Goal: Information Seeking & Learning: Compare options

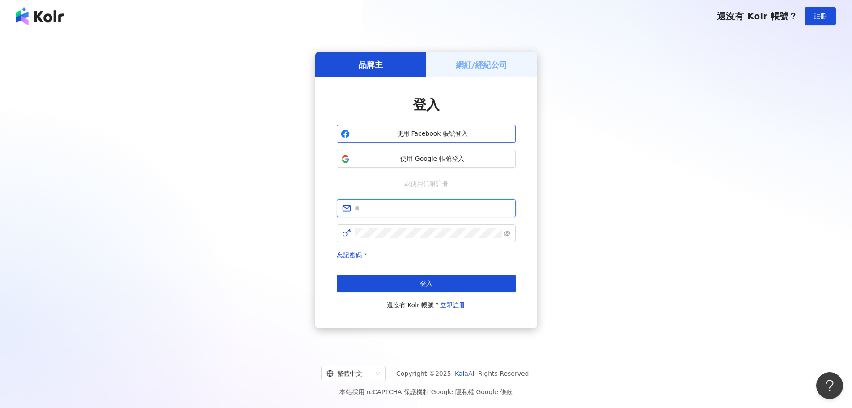
type input "**********"
click at [477, 139] on button "使用 Facebook 帳號登入" at bounding box center [426, 134] width 179 height 18
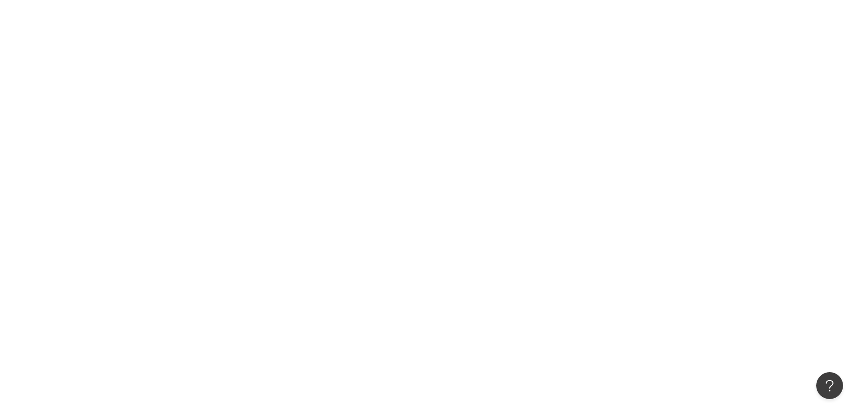
click at [453, 290] on div at bounding box center [426, 204] width 852 height 408
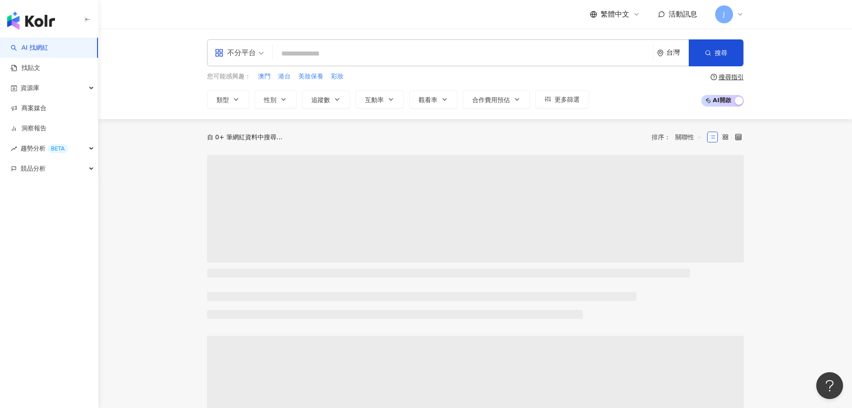
click at [328, 52] on input "search" at bounding box center [463, 53] width 373 height 17
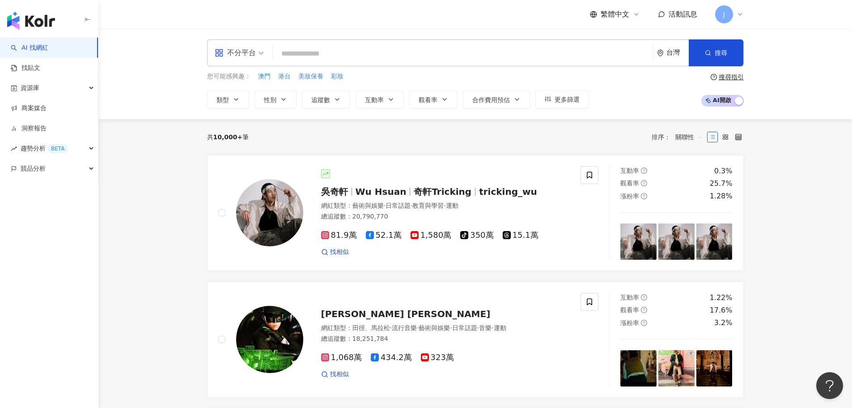
click at [348, 62] on input "search" at bounding box center [463, 53] width 373 height 17
type input "*"
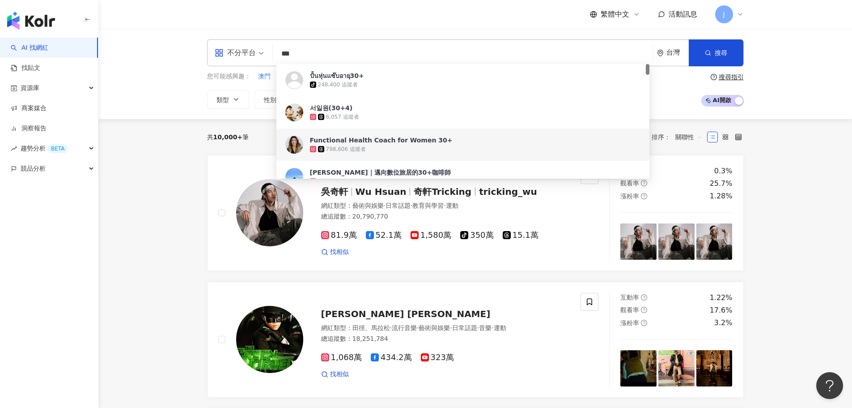
type input "***"
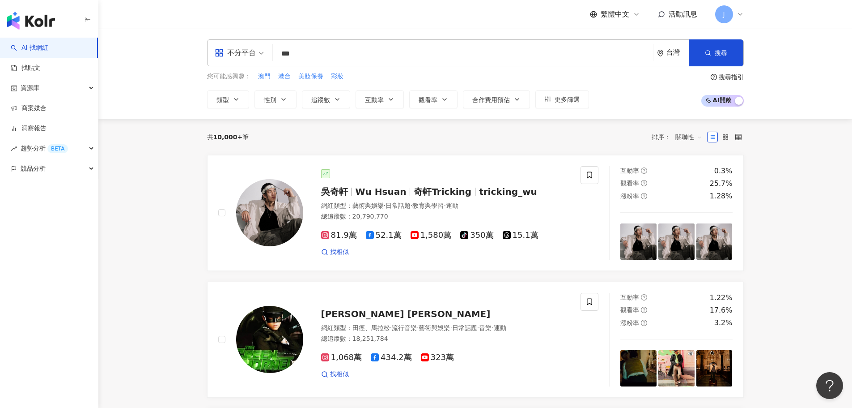
click at [255, 127] on div "共 10,000+ 筆 排序： 關聯性" at bounding box center [475, 137] width 537 height 36
click at [234, 103] on button "類型" at bounding box center [228, 99] width 42 height 18
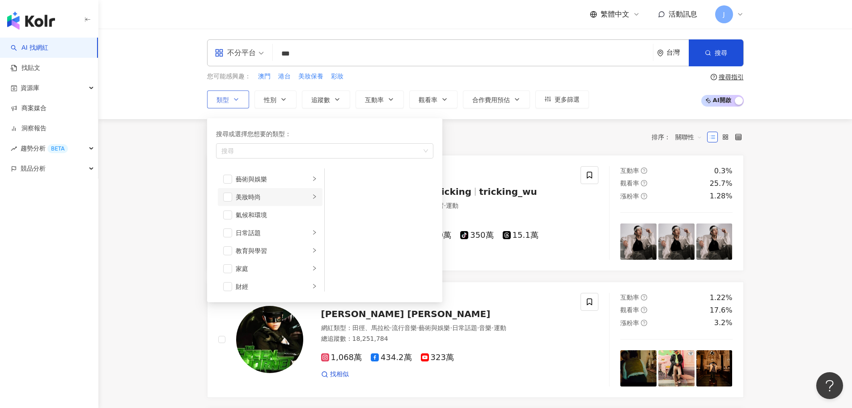
click at [252, 196] on div "美妝時尚" at bounding box center [273, 197] width 74 height 10
click at [232, 196] on span "button" at bounding box center [227, 196] width 9 height 9
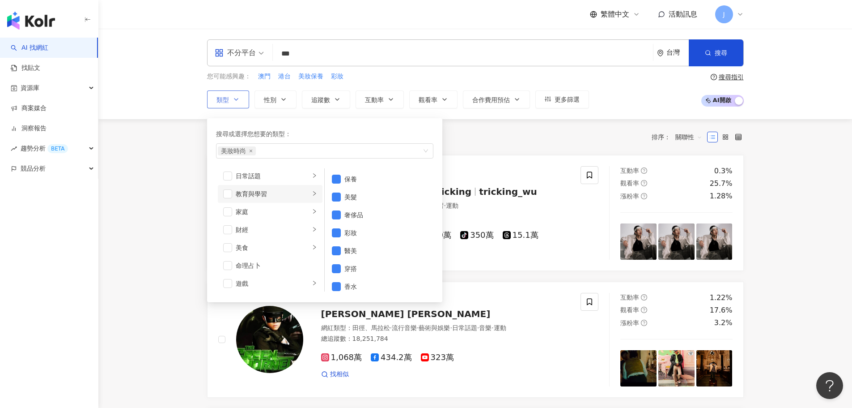
scroll to position [45, 0]
click at [231, 226] on span "button" at bounding box center [227, 223] width 9 height 9
click at [229, 264] on span "button" at bounding box center [227, 262] width 9 height 9
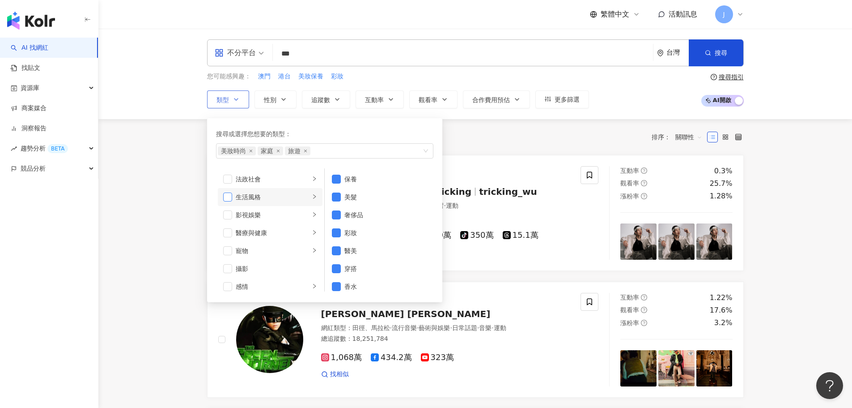
click at [230, 198] on span "button" at bounding box center [227, 196] width 9 height 9
click at [312, 197] on icon "right" at bounding box center [314, 196] width 5 height 5
click at [224, 196] on span "button" at bounding box center [227, 196] width 9 height 9
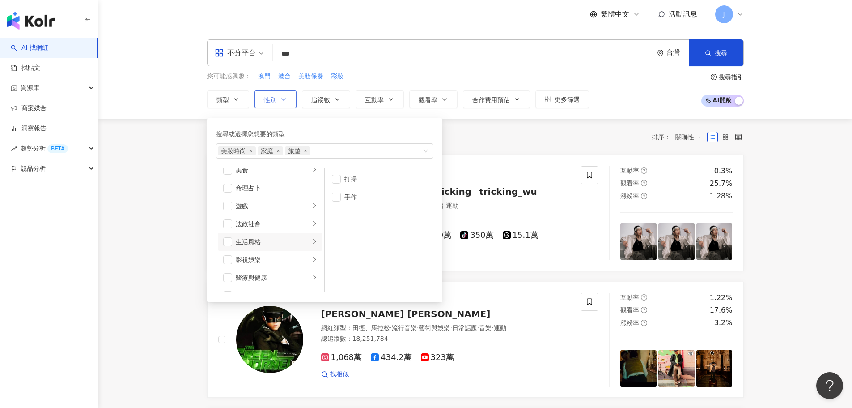
click at [273, 106] on button "性別" at bounding box center [276, 99] width 42 height 18
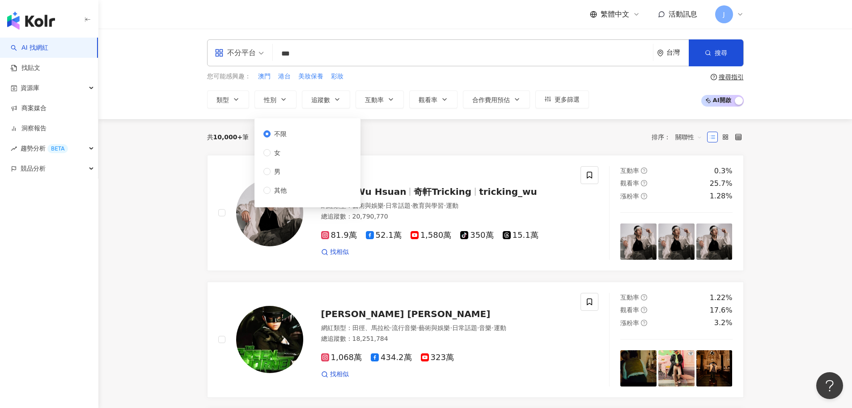
click at [293, 162] on div "不限 女 男 其他" at bounding box center [279, 162] width 30 height 66
click at [293, 157] on div "不限 女 男 其他" at bounding box center [279, 162] width 30 height 66
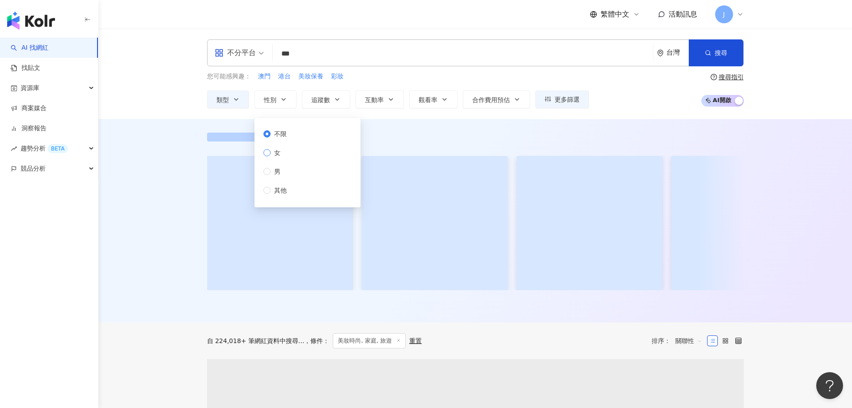
click at [278, 152] on span "女" at bounding box center [277, 153] width 13 height 10
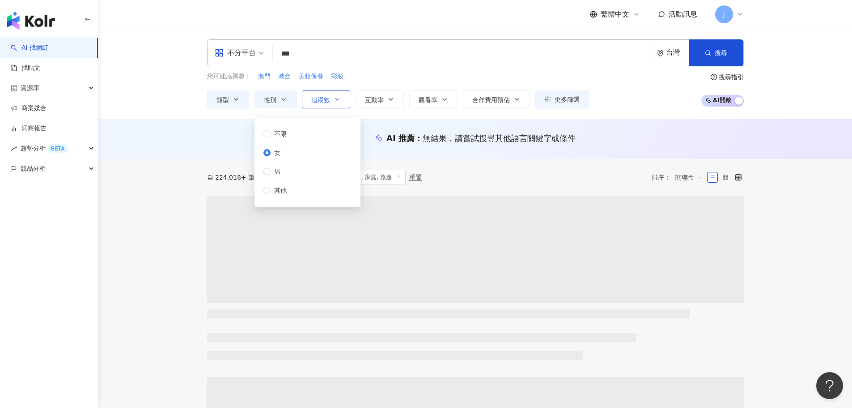
click at [330, 105] on button "追蹤數" at bounding box center [326, 99] width 48 height 18
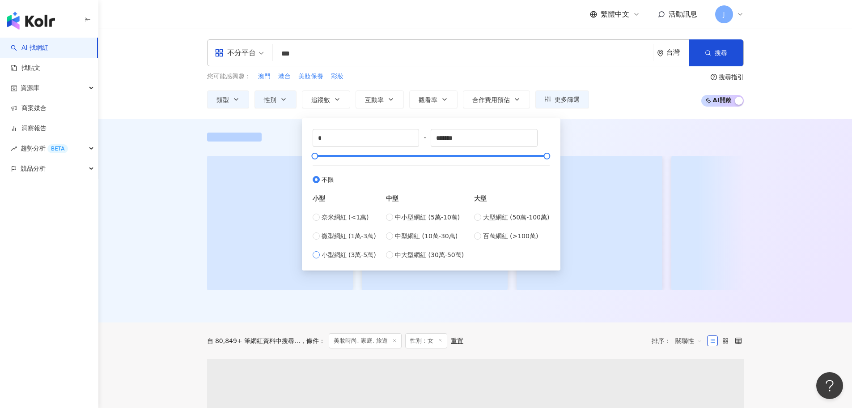
click at [354, 252] on span "小型網紅 (3萬-5萬)" at bounding box center [349, 255] width 55 height 10
type input "*****"
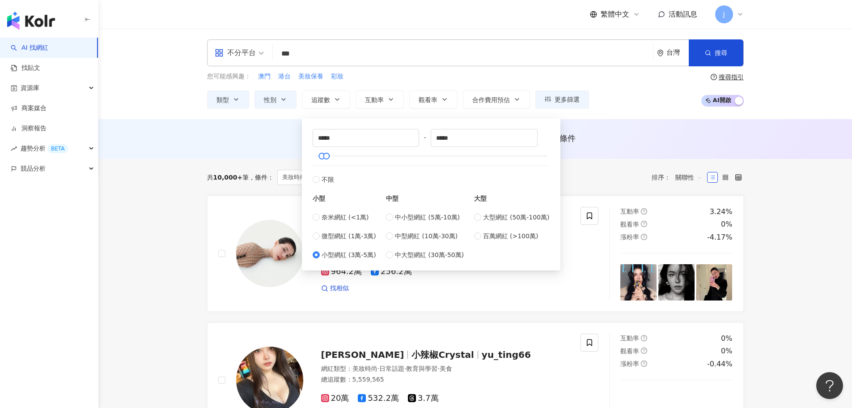
click at [627, 120] on div "AI 推薦 ： 無結果，請嘗試搜尋其他語言關鍵字或條件" at bounding box center [475, 139] width 754 height 40
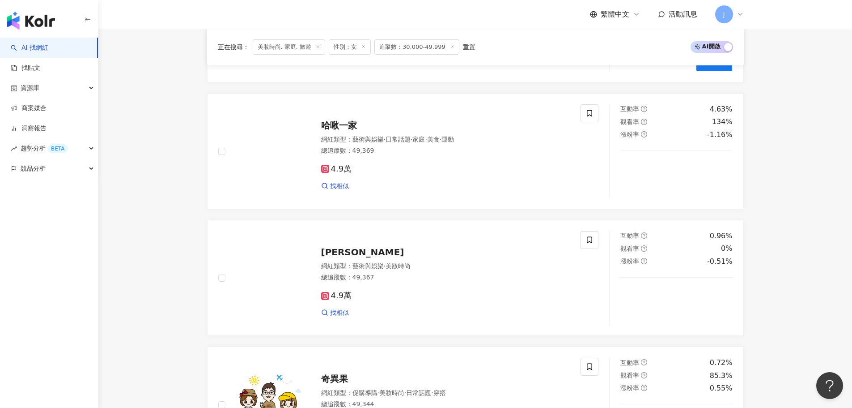
scroll to position [1432, 0]
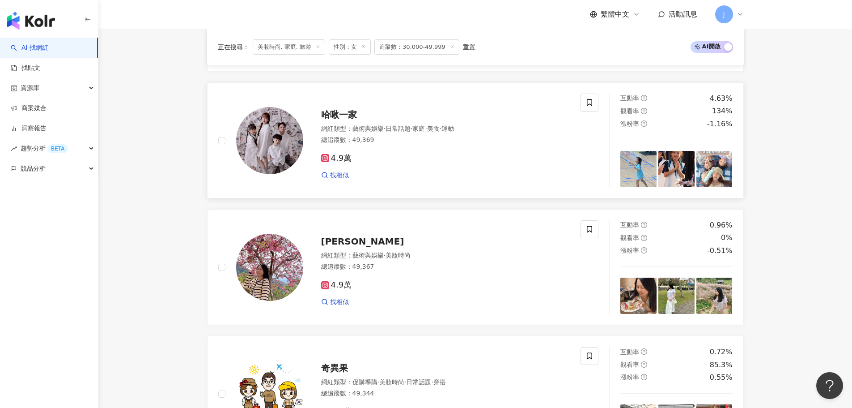
click at [335, 117] on span "哈啾一家" at bounding box center [339, 114] width 36 height 11
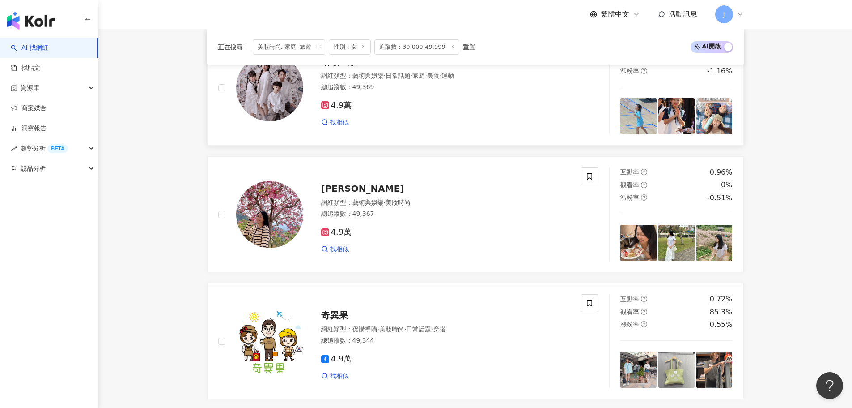
scroll to position [1477, 0]
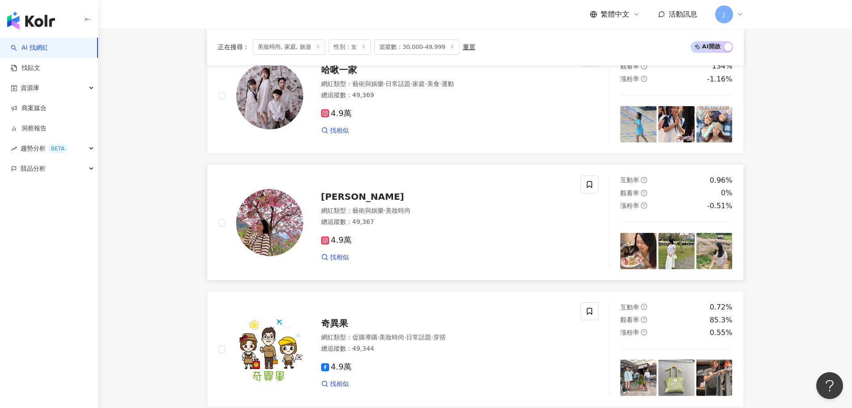
click at [334, 202] on span "Jessie" at bounding box center [362, 196] width 83 height 11
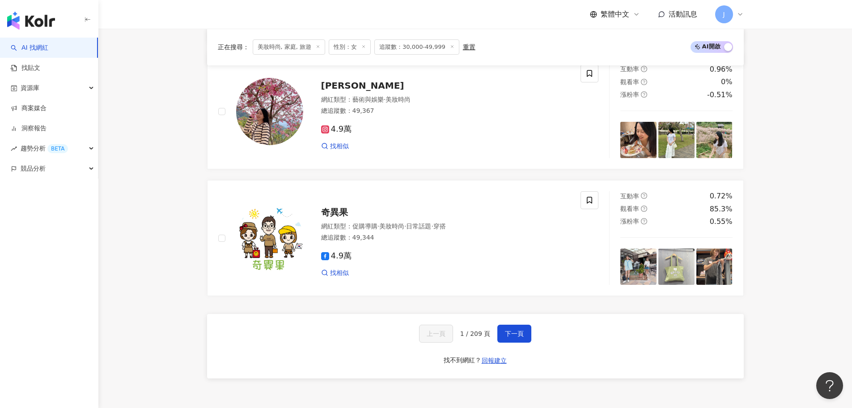
scroll to position [1687, 0]
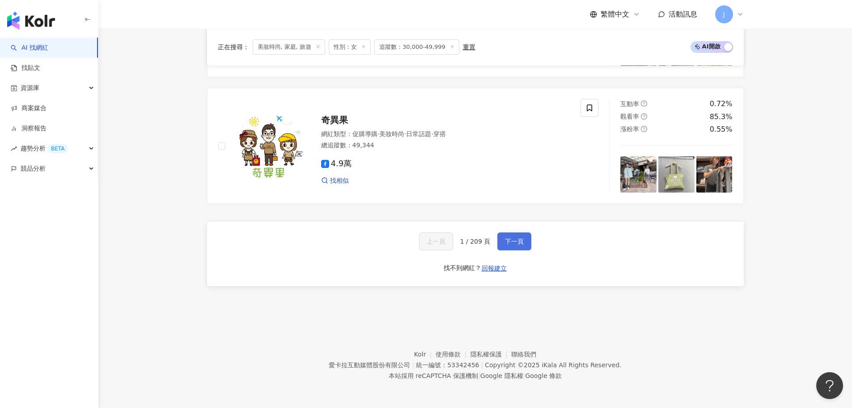
click at [528, 235] on button "下一頁" at bounding box center [515, 241] width 34 height 18
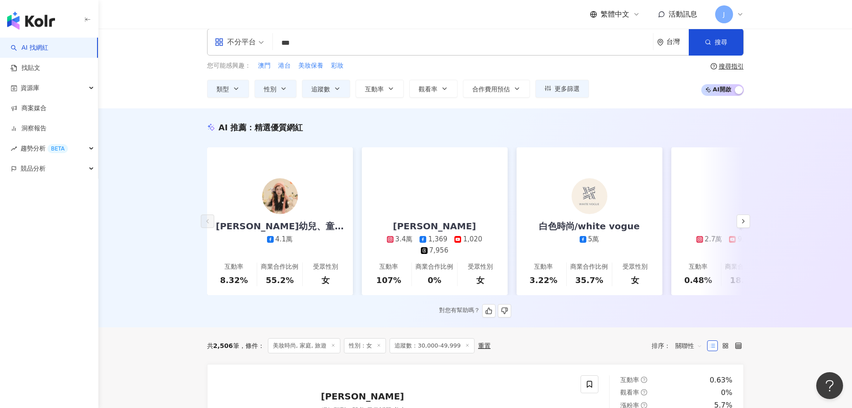
scroll to position [0, 0]
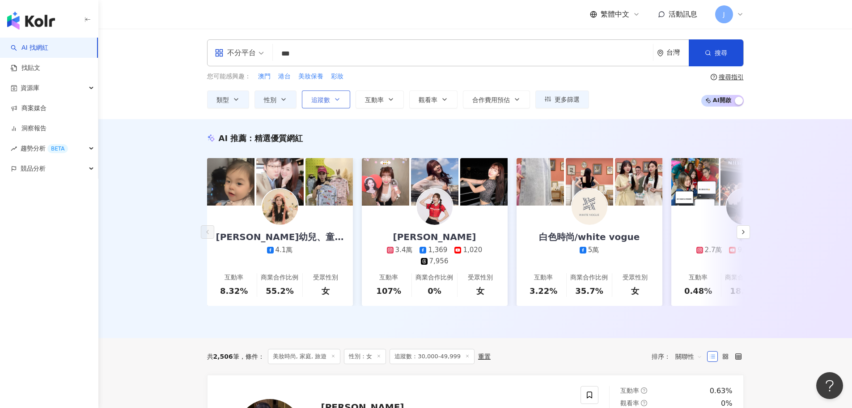
click at [341, 102] on button "追蹤數" at bounding box center [326, 99] width 48 height 18
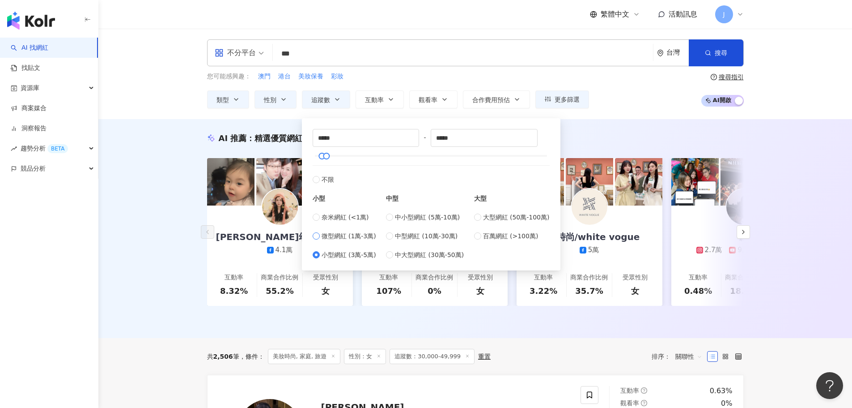
click at [340, 232] on span "微型網紅 (1萬-3萬)" at bounding box center [349, 236] width 55 height 10
type input "*****"
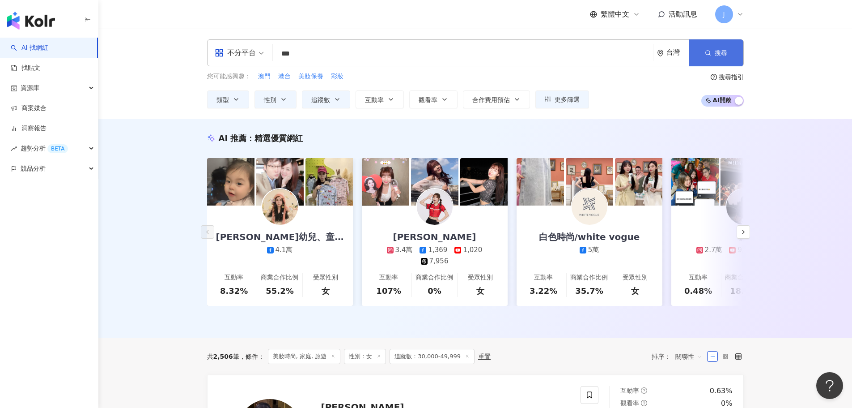
click at [713, 50] on button "搜尋" at bounding box center [716, 52] width 55 height 27
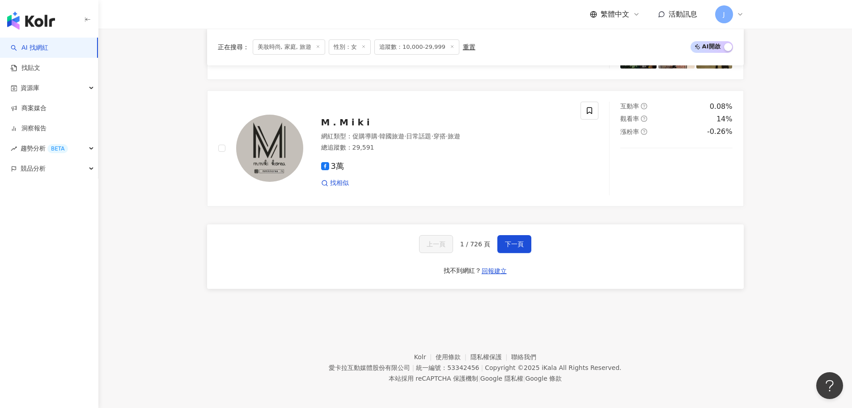
scroll to position [1695, 0]
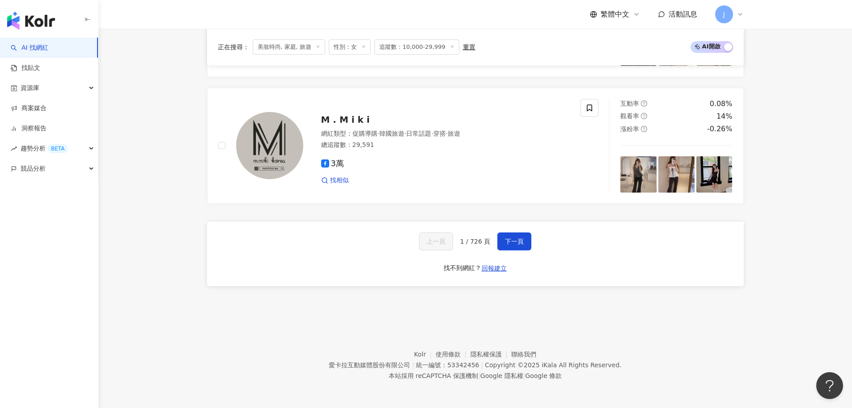
click at [536, 243] on div "上一頁 1 / 726 頁 下一頁 找不到網紅？ 回報建立" at bounding box center [475, 254] width 537 height 64
click at [523, 243] on button "下一頁" at bounding box center [515, 241] width 34 height 18
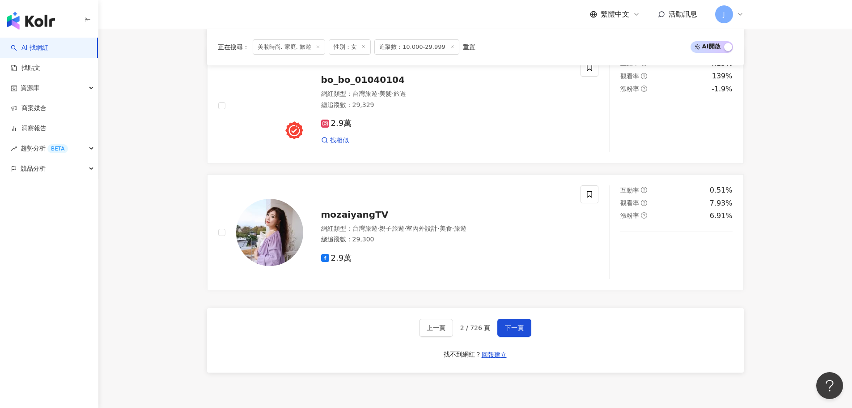
scroll to position [1675, 0]
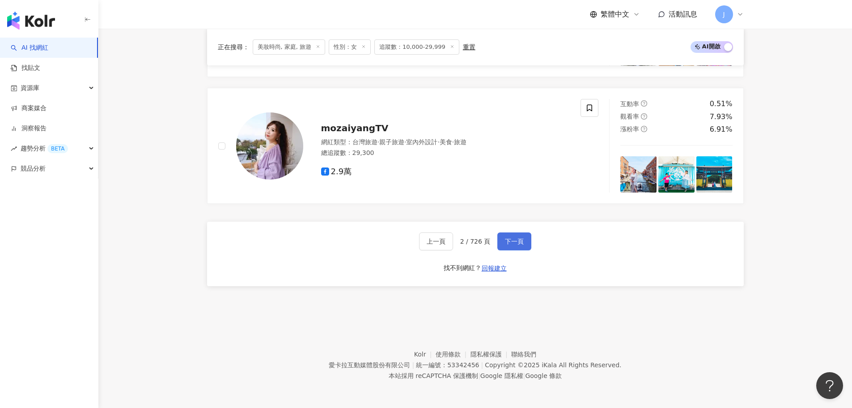
click at [513, 247] on button "下一頁" at bounding box center [515, 241] width 34 height 18
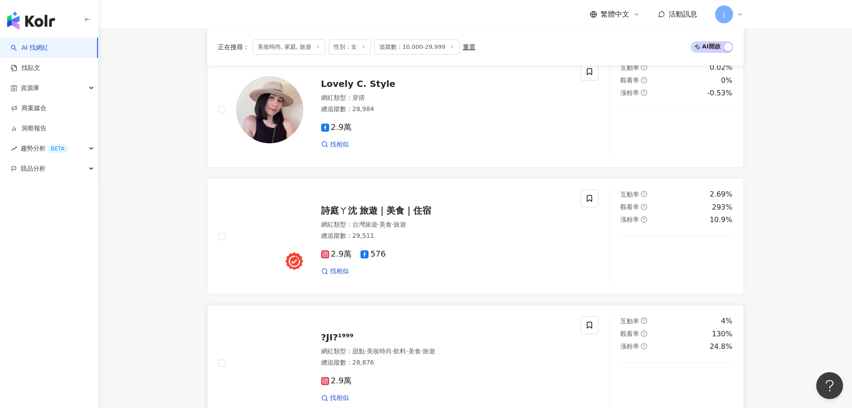
scroll to position [1299, 0]
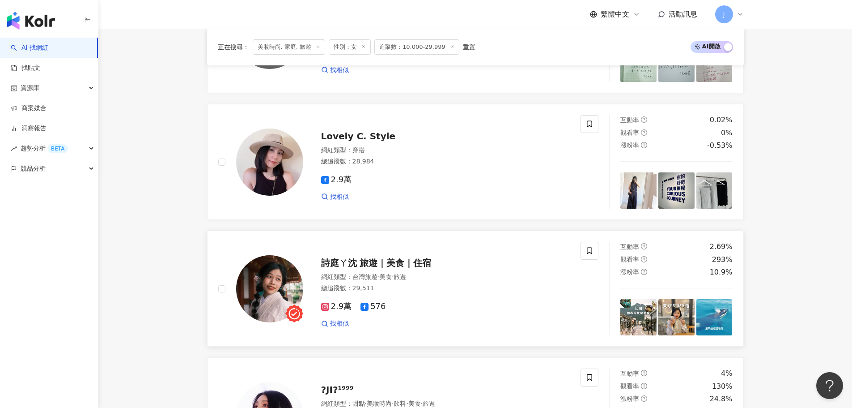
click at [423, 265] on span "詩庭ㄚ沈 旅遊｜美食｜住宿" at bounding box center [376, 262] width 111 height 11
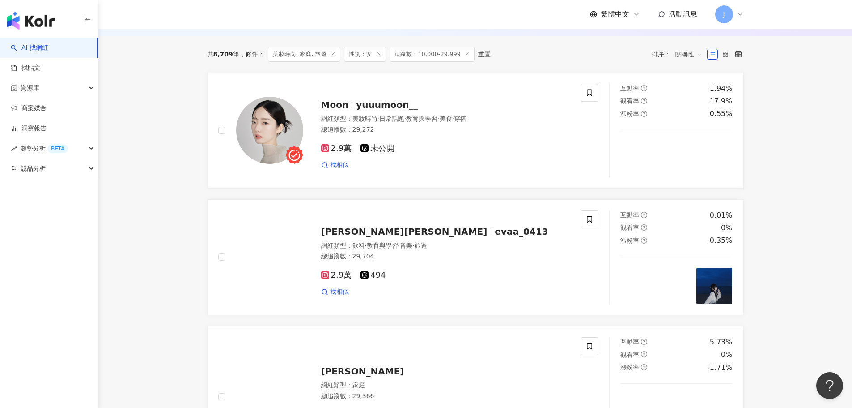
scroll to position [180, 0]
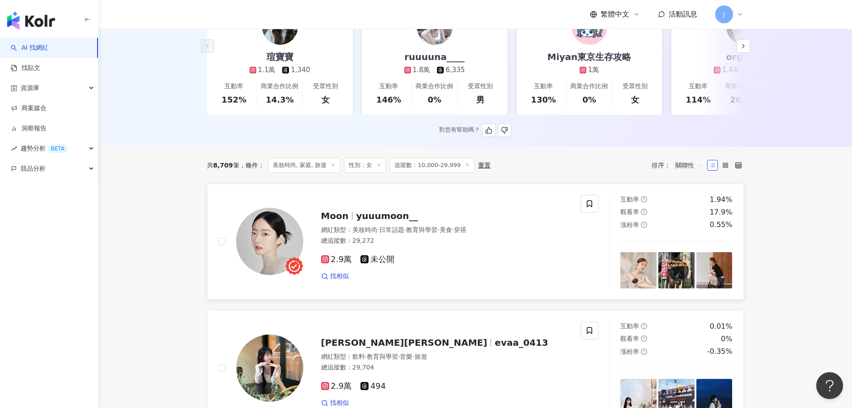
click at [398, 221] on span "yuuumoon__" at bounding box center [387, 215] width 62 height 11
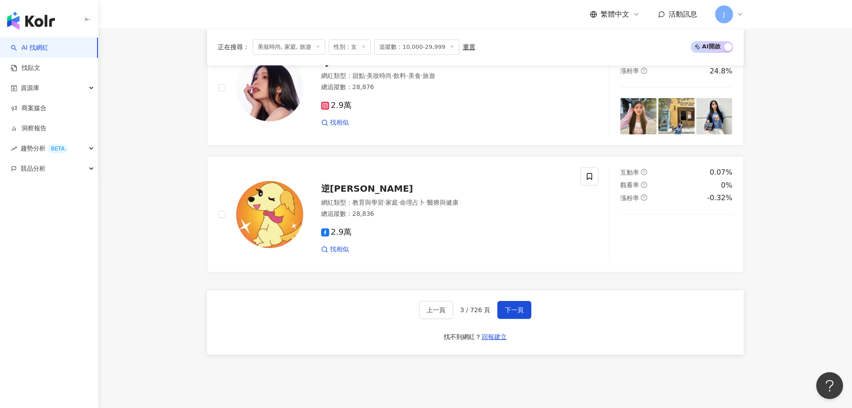
scroll to position [1701, 0]
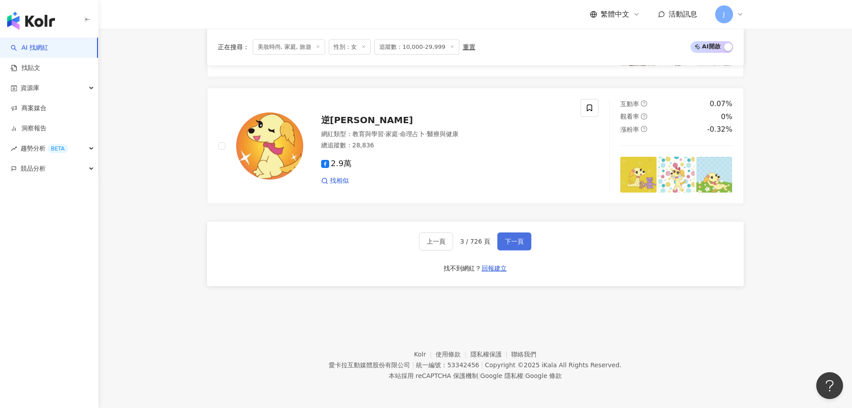
click at [521, 242] on span "下一頁" at bounding box center [514, 241] width 19 height 7
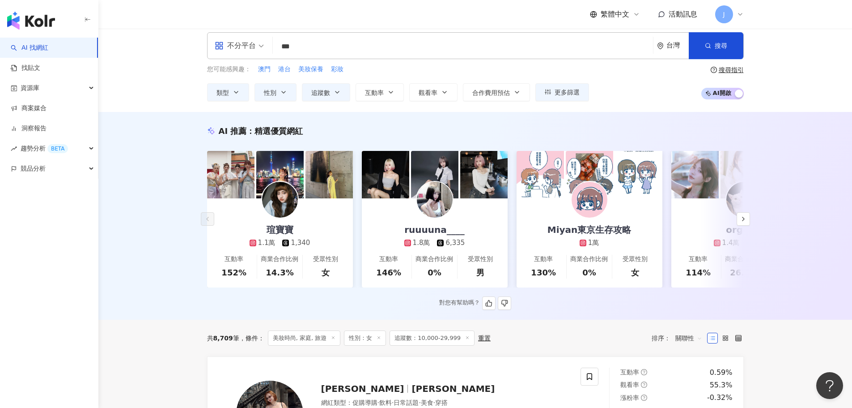
scroll to position [0, 0]
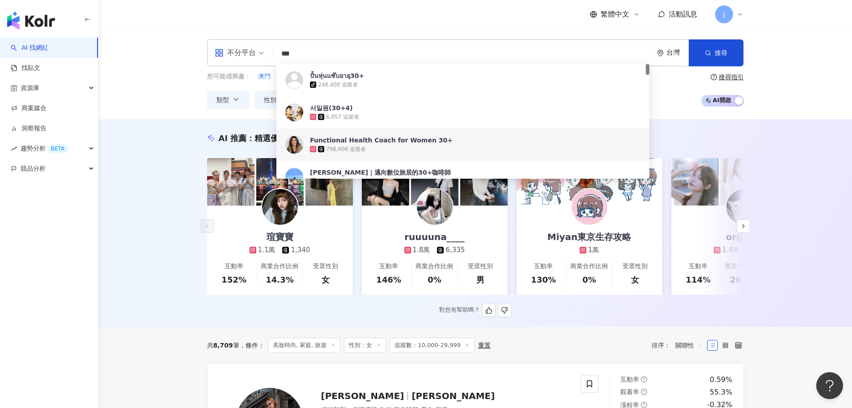
click at [332, 54] on input "***" at bounding box center [463, 53] width 373 height 17
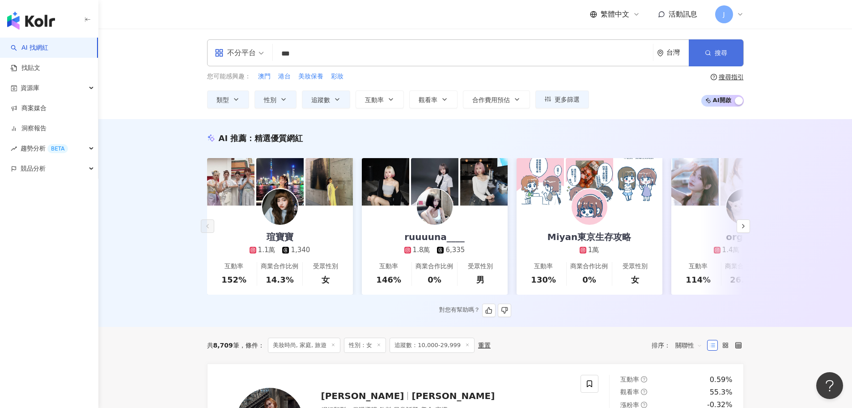
click at [727, 45] on button "搜尋" at bounding box center [716, 52] width 55 height 27
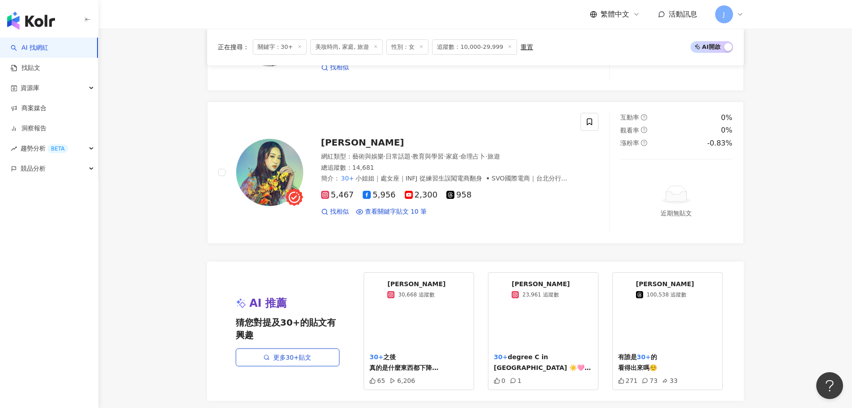
scroll to position [1656, 0]
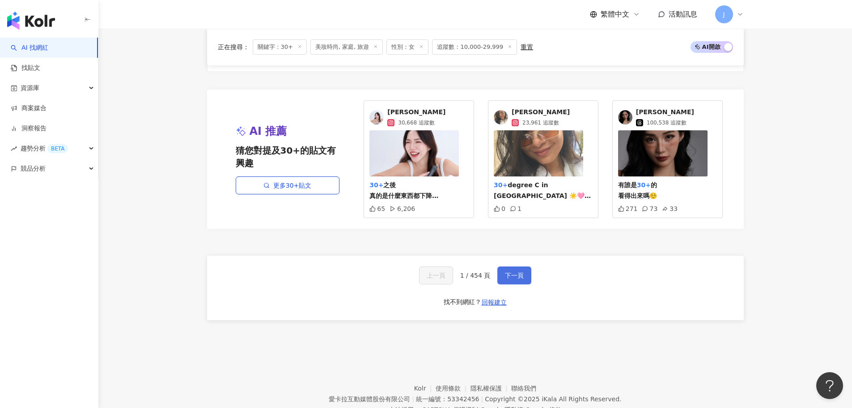
click at [516, 279] on span "下一頁" at bounding box center [514, 275] width 19 height 7
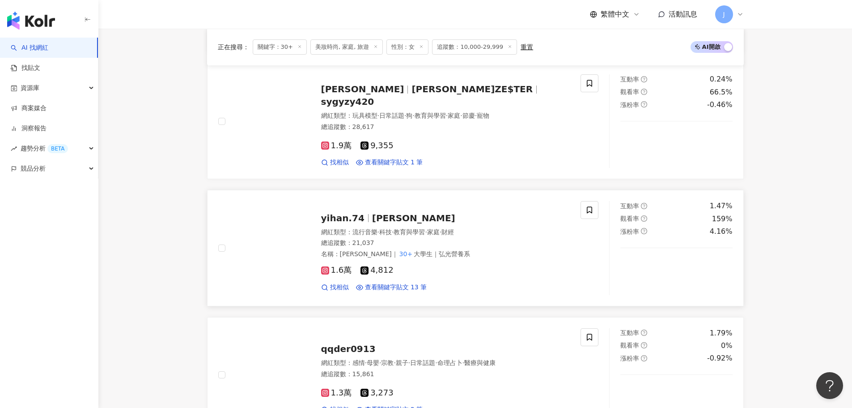
scroll to position [464, 0]
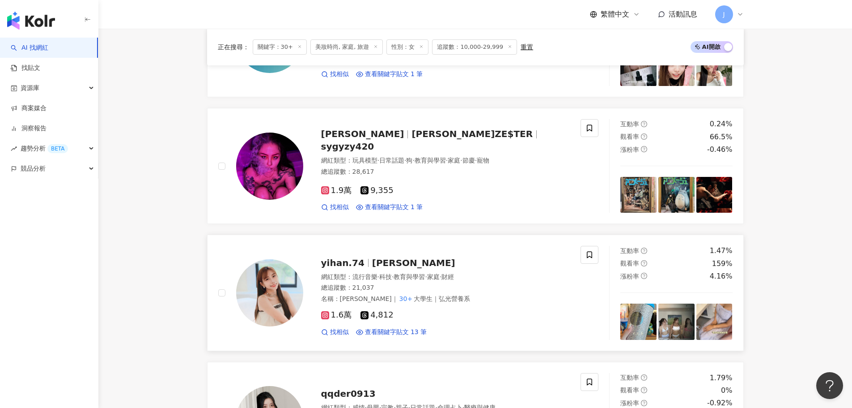
click at [391, 260] on span "廖羿涵" at bounding box center [413, 262] width 83 height 11
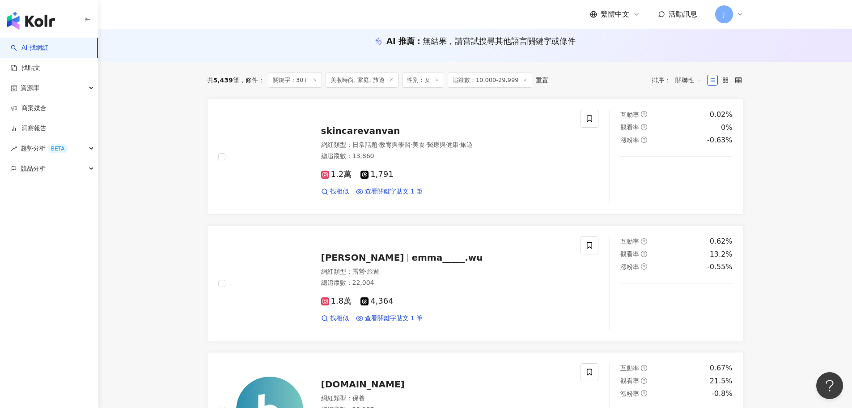
scroll to position [17, 0]
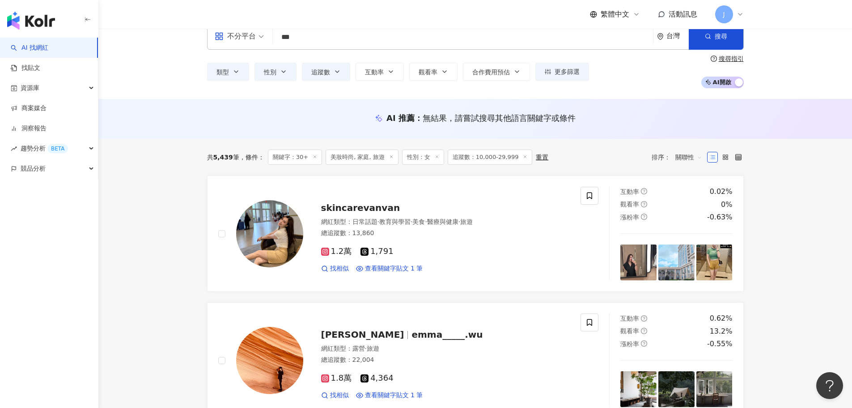
click at [337, 41] on input "***" at bounding box center [463, 37] width 373 height 17
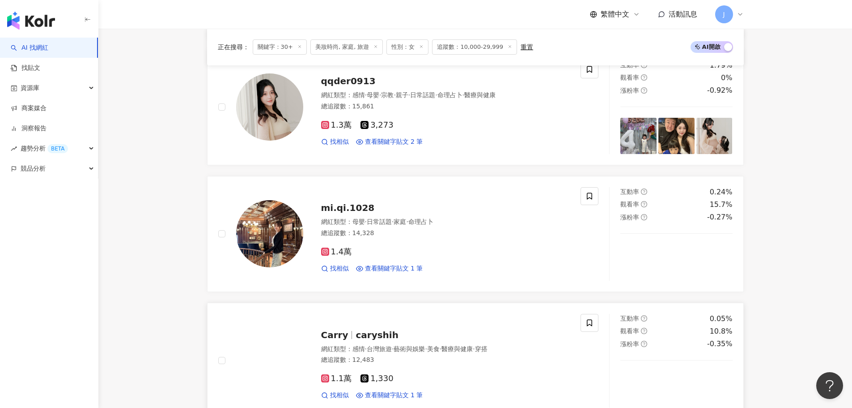
scroll to position [912, 0]
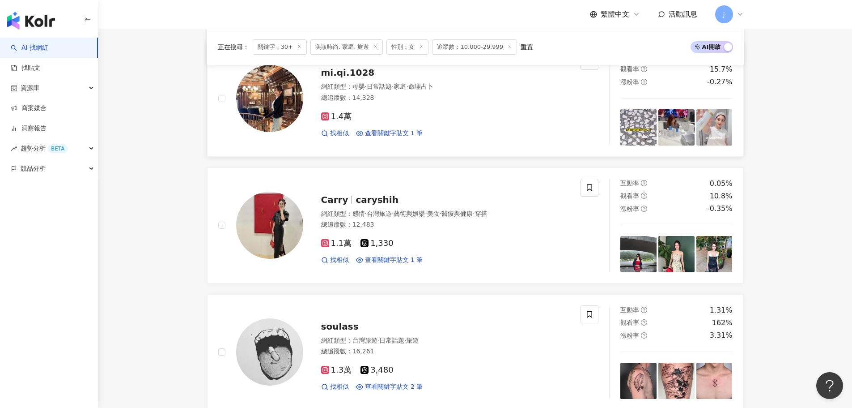
click at [352, 73] on span "mi.qi.1028" at bounding box center [348, 72] width 54 height 11
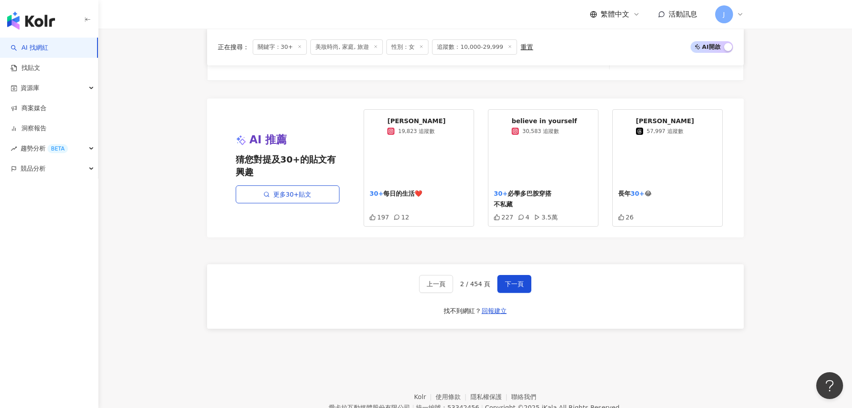
scroll to position [1663, 0]
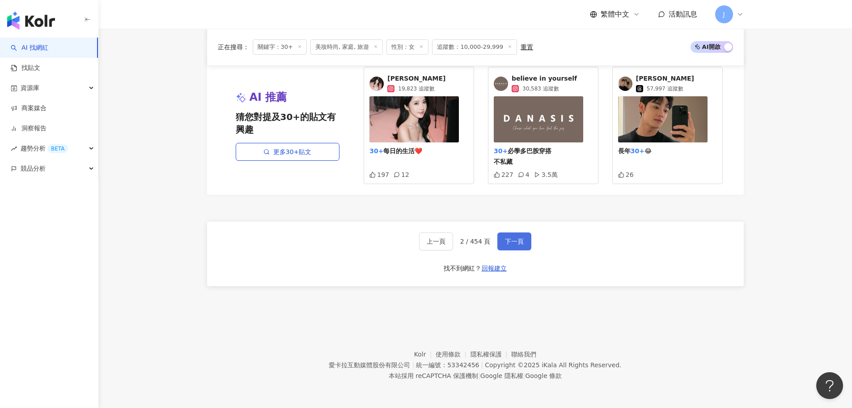
click at [515, 236] on button "下一頁" at bounding box center [515, 241] width 34 height 18
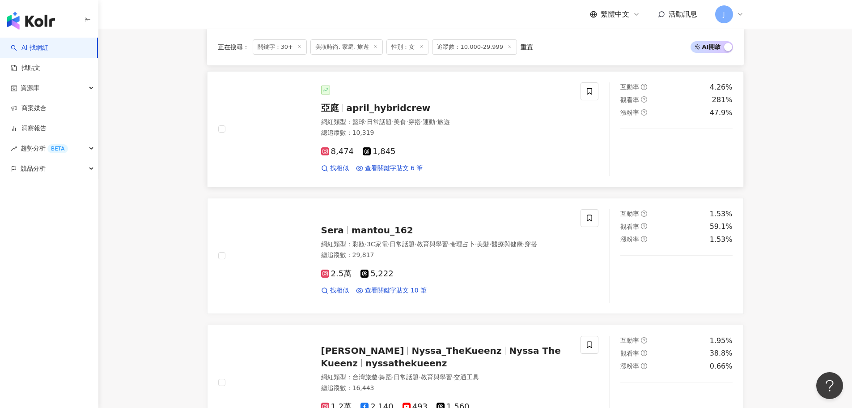
scroll to position [1261, 0]
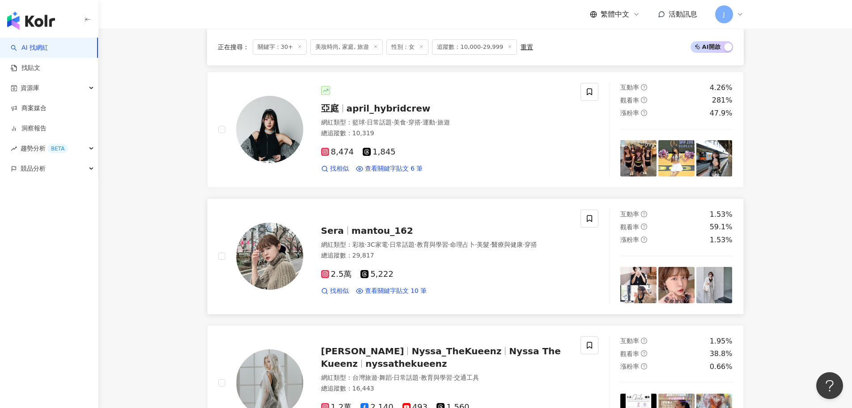
click at [367, 225] on span "mantou_162" at bounding box center [383, 230] width 62 height 11
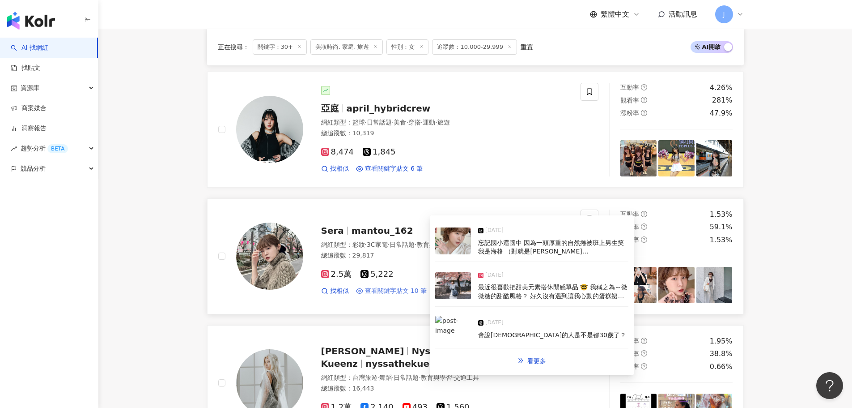
click at [390, 294] on span "查看關鍵字貼文 10 筆" at bounding box center [396, 290] width 62 height 9
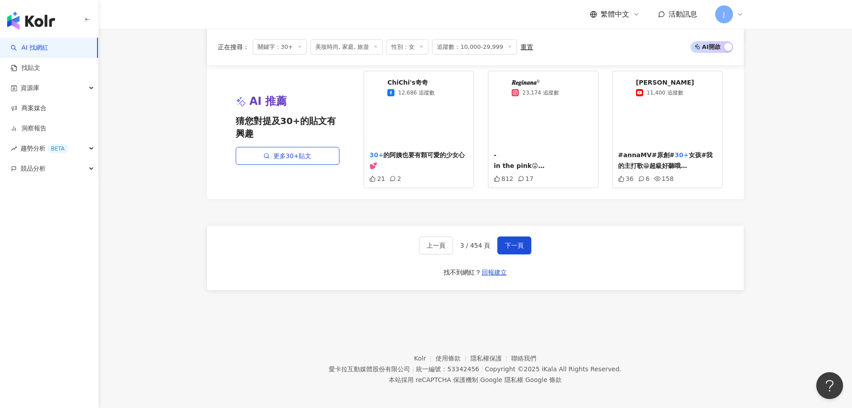
scroll to position [1663, 0]
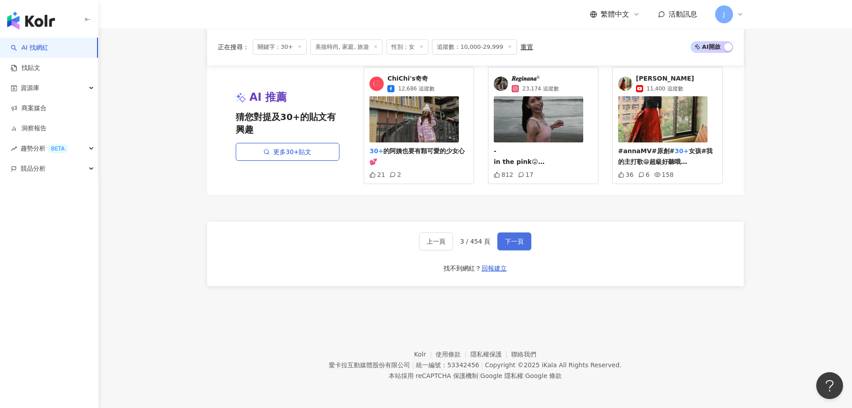
click at [508, 250] on button "下一頁" at bounding box center [515, 241] width 34 height 18
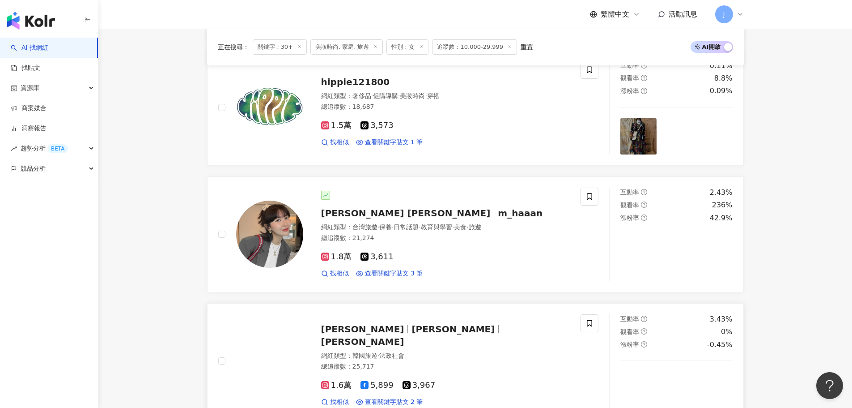
scroll to position [1127, 0]
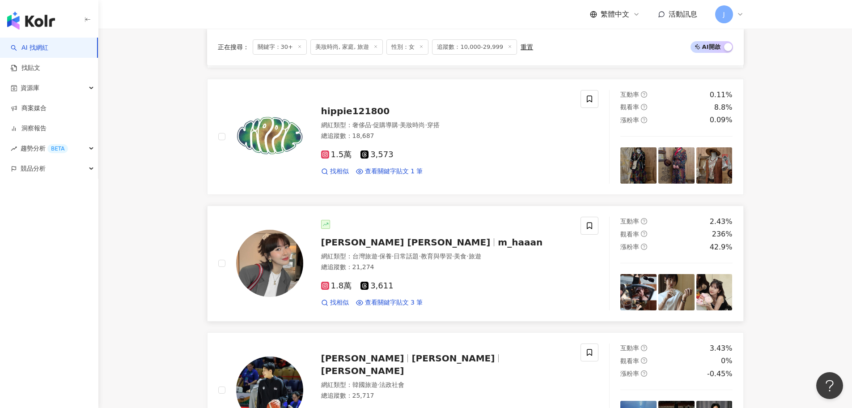
click at [498, 242] on span "m_haaan" at bounding box center [520, 242] width 45 height 11
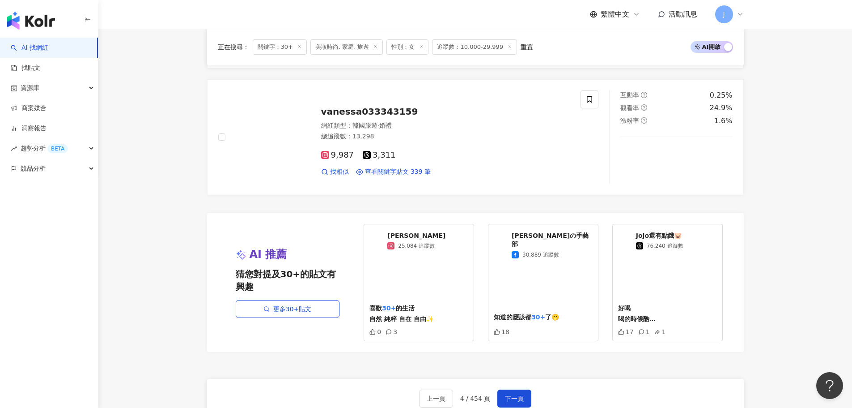
scroll to position [1663, 0]
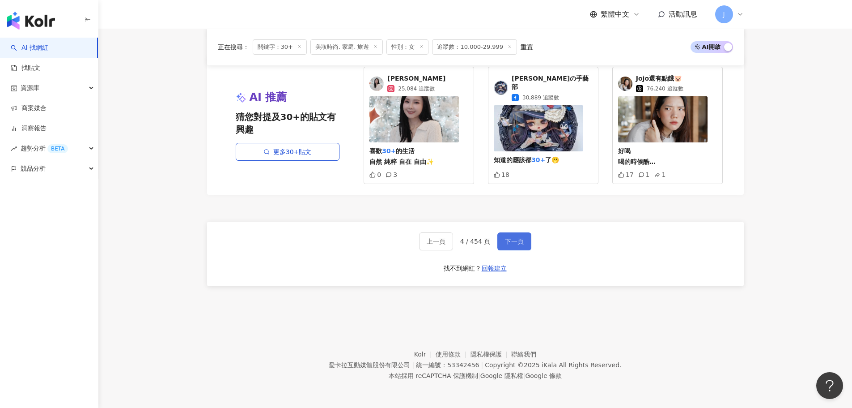
click at [512, 239] on span "下一頁" at bounding box center [514, 241] width 19 height 7
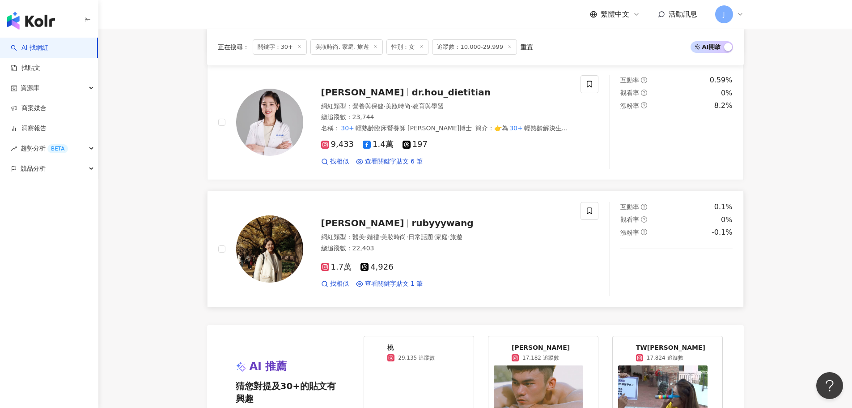
scroll to position [1471, 0]
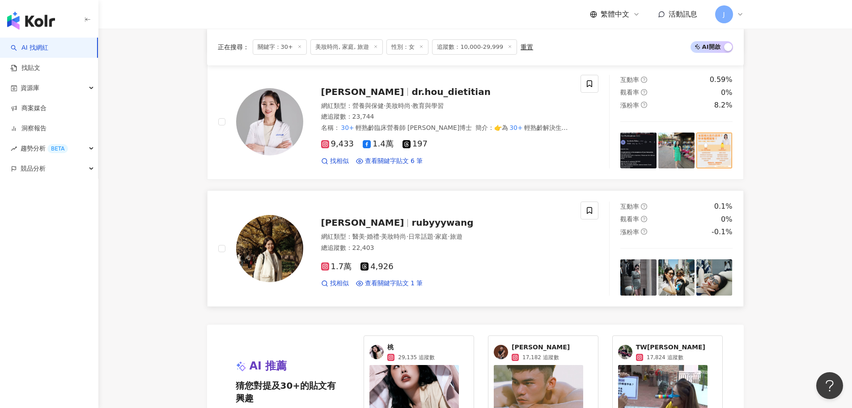
click at [412, 226] on span "rubyyywang" at bounding box center [443, 222] width 62 height 11
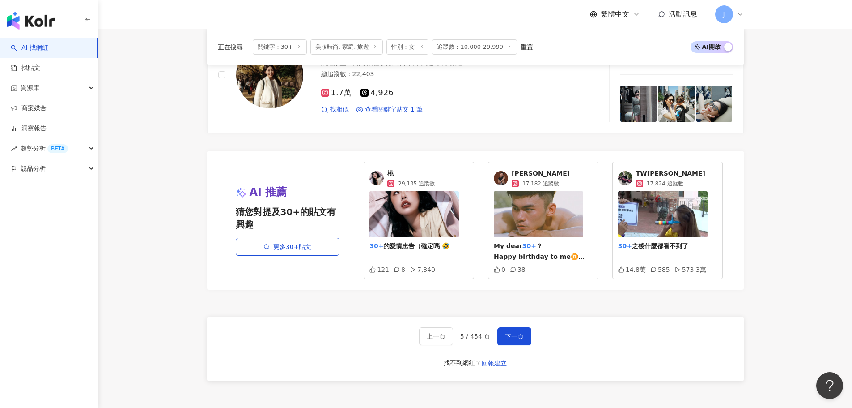
scroll to position [1739, 0]
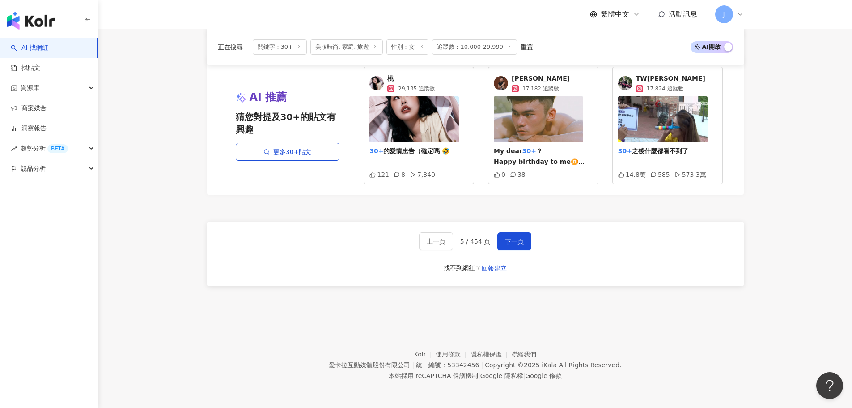
click at [520, 251] on div "上一頁 5 / 454 頁 下一頁 找不到網紅？ 回報建立" at bounding box center [475, 254] width 537 height 64
click at [527, 247] on button "下一頁" at bounding box center [515, 241] width 34 height 18
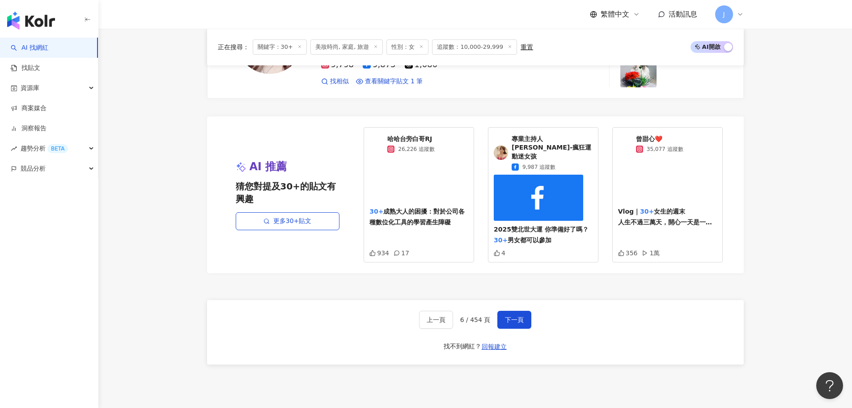
scroll to position [1678, 0]
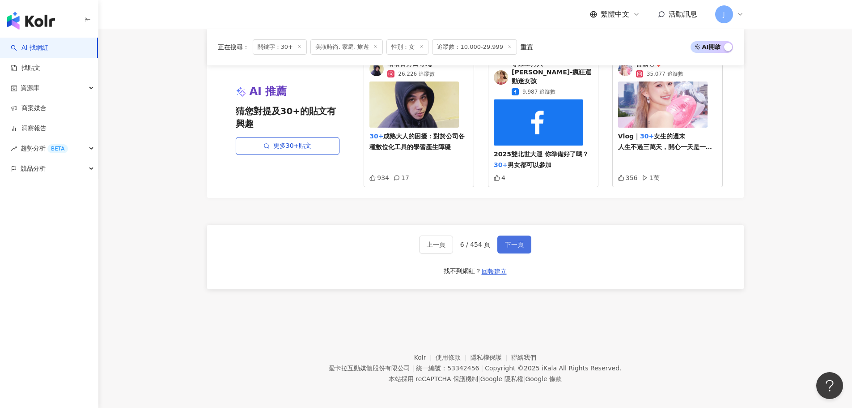
click at [519, 247] on button "下一頁" at bounding box center [515, 244] width 34 height 18
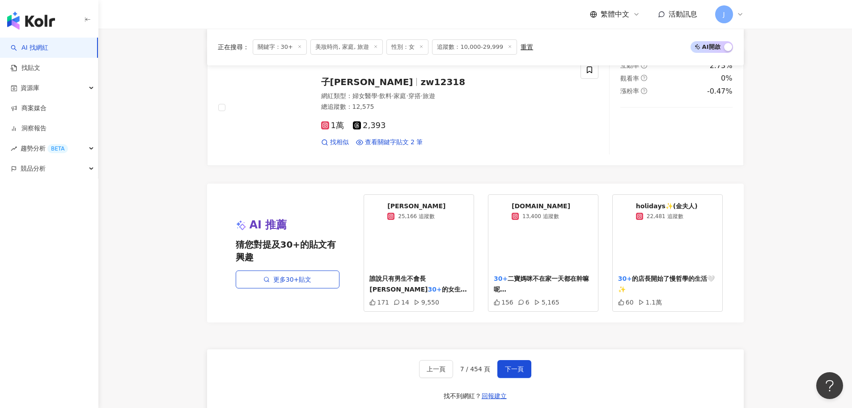
scroll to position [1663, 0]
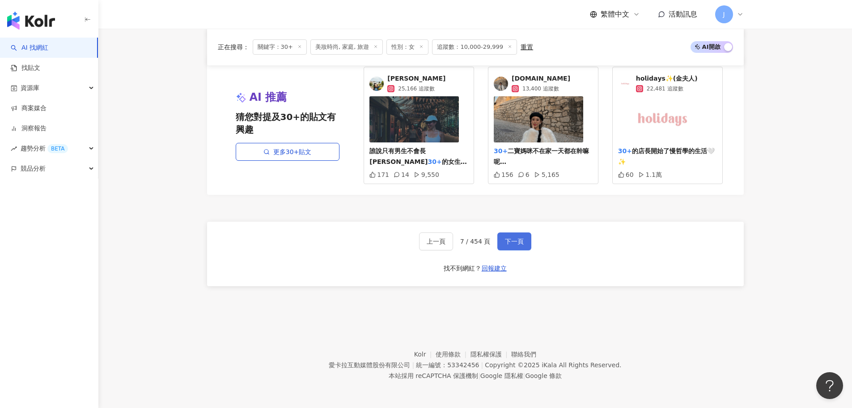
click at [511, 238] on span "下一頁" at bounding box center [514, 241] width 19 height 7
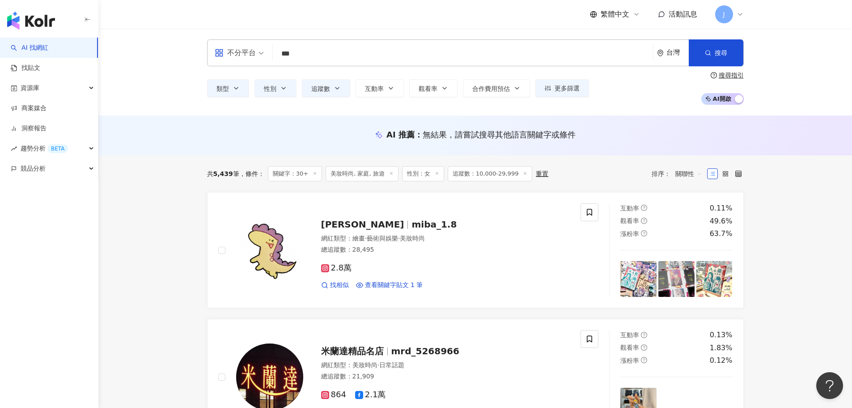
scroll to position [268, 0]
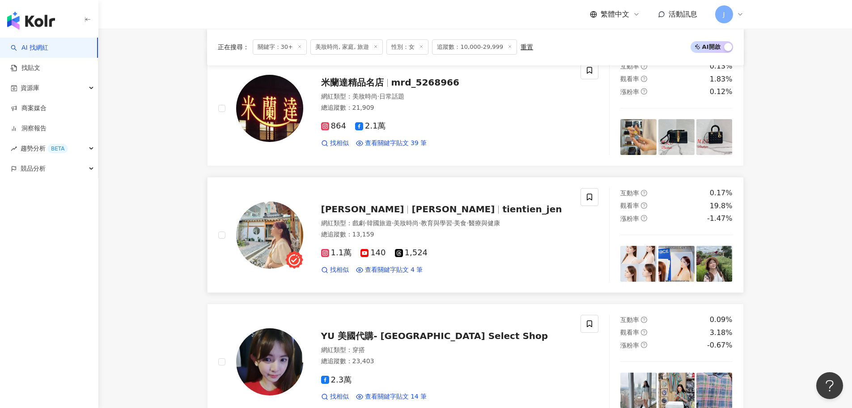
click at [503, 210] on span "tientien_jen" at bounding box center [533, 209] width 60 height 11
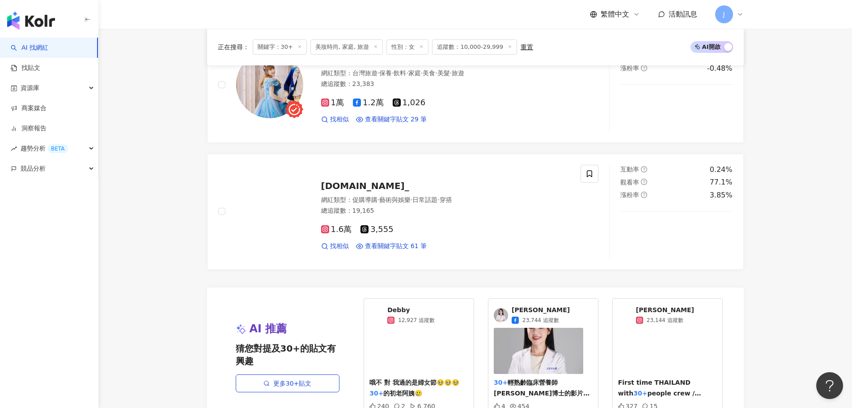
scroll to position [1663, 0]
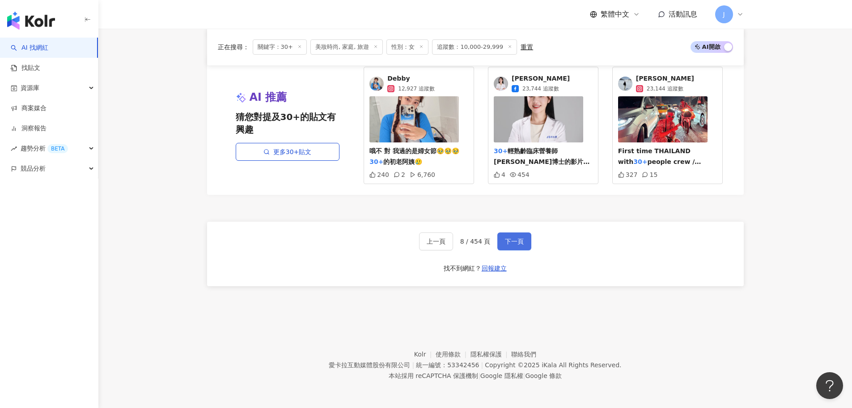
click at [522, 242] on span "下一頁" at bounding box center [514, 241] width 19 height 7
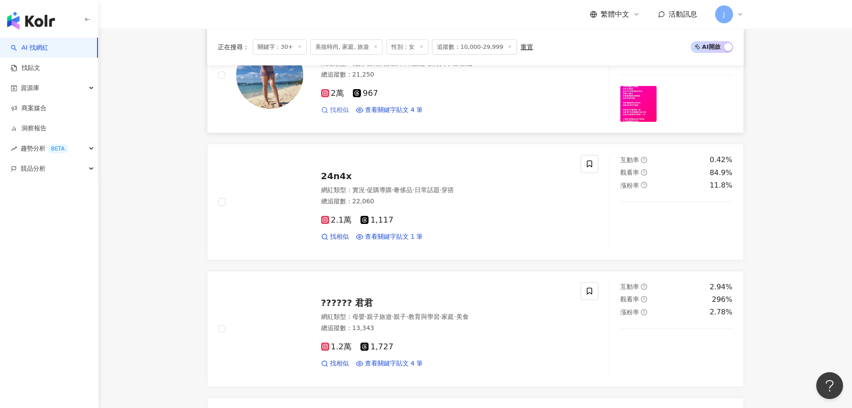
scroll to position [626, 0]
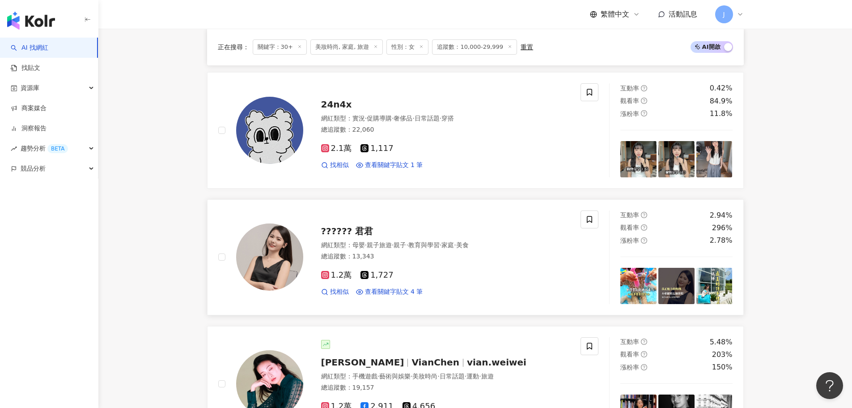
click at [343, 227] on span "?????? 君君" at bounding box center [347, 231] width 52 height 11
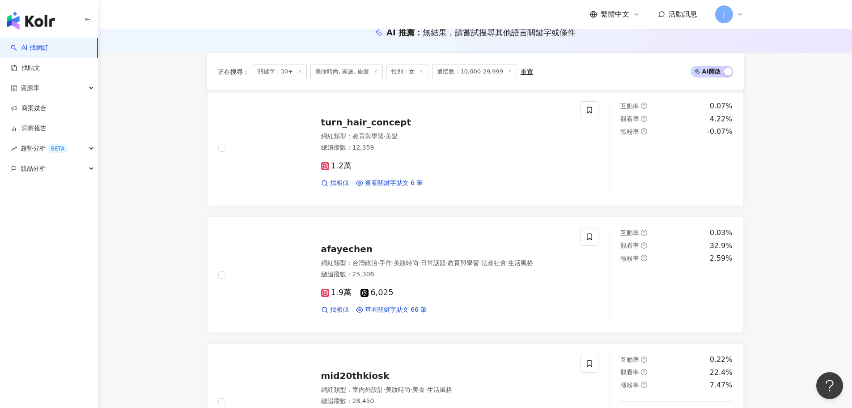
scroll to position [0, 0]
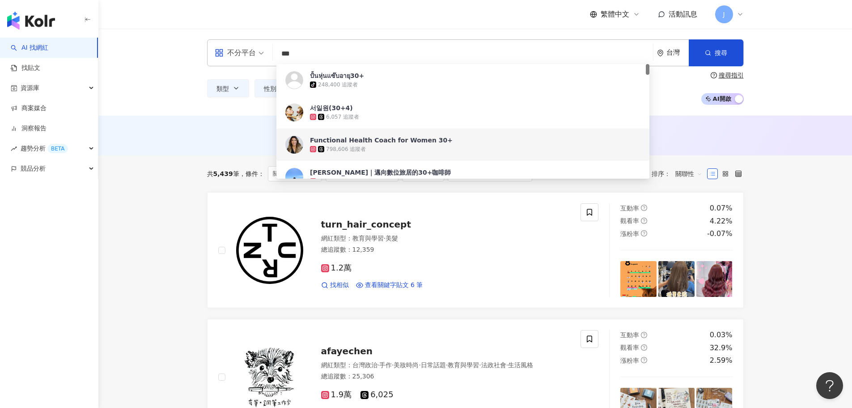
drag, startPoint x: 306, startPoint y: 53, endPoint x: 256, endPoint y: 57, distance: 50.7
click at [256, 57] on div "不分平台 *** 台灣 搜尋 3ccfeabf-ceaa-4463-a9e1-71a31ecb0cf4 50d70e88-a029-4982-b1a4-986…" at bounding box center [475, 52] width 537 height 27
type input "*"
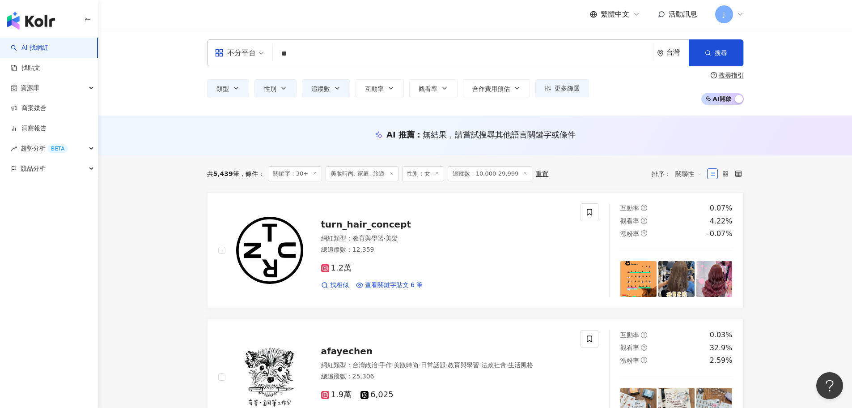
type input "**"
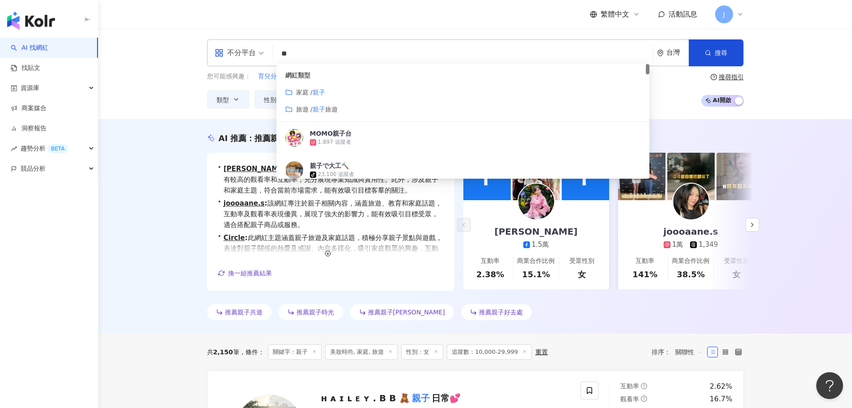
click at [767, 303] on div "AI 推薦 ： 推薦親子的網紅 • 潘奕如 : 該網紅在教育與學習及醫療與健康領域表現突出，擁有較高的觀看率和互動率，充分展現專業知識與實用性。此外，涉及親子…" at bounding box center [475, 226] width 754 height 214
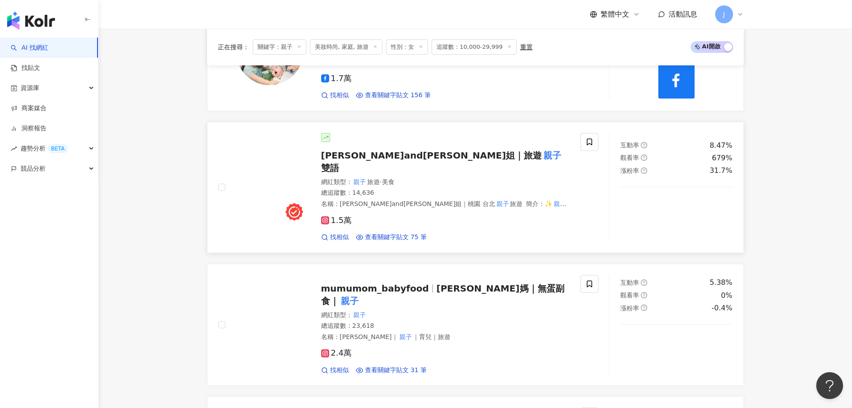
scroll to position [1208, 0]
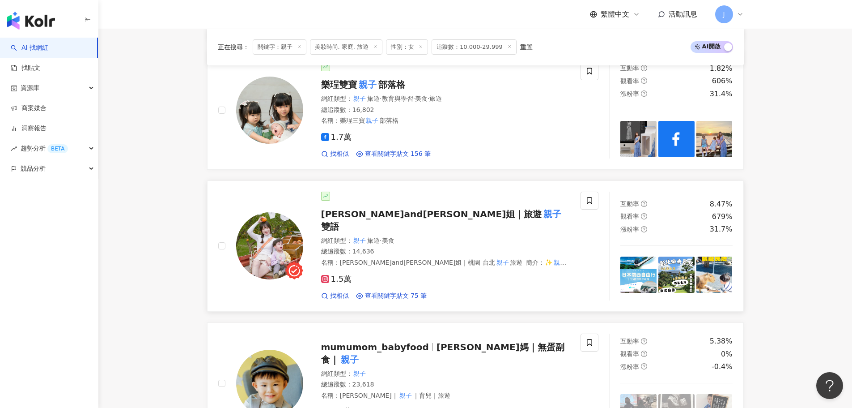
click at [542, 210] on mark "親子" at bounding box center [552, 214] width 21 height 14
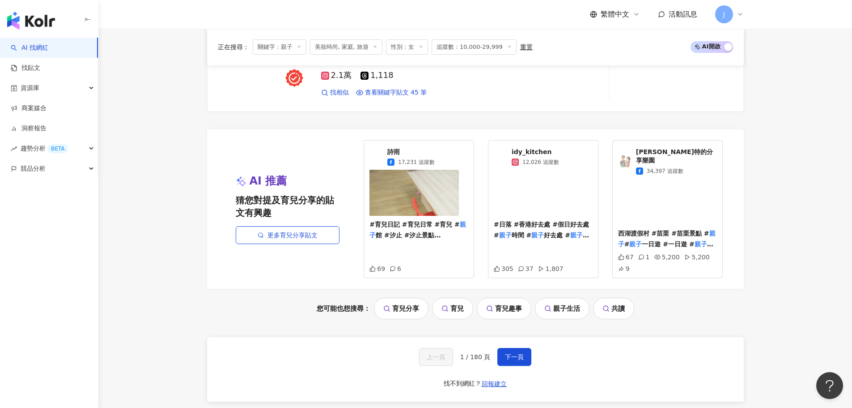
scroll to position [1969, 0]
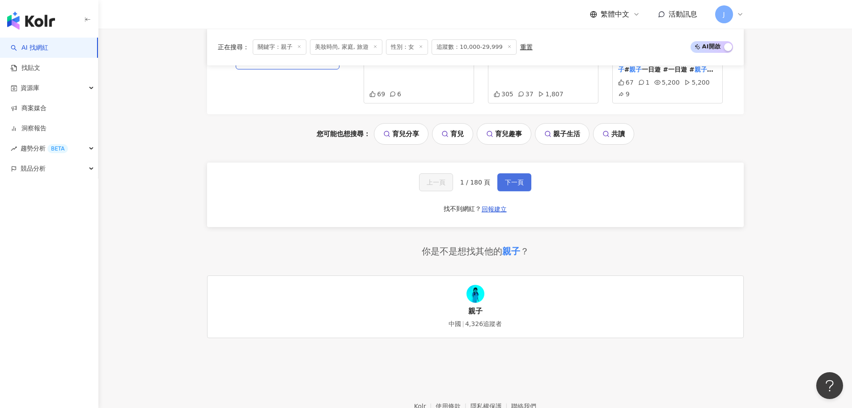
click at [516, 173] on button "下一頁" at bounding box center [515, 182] width 34 height 18
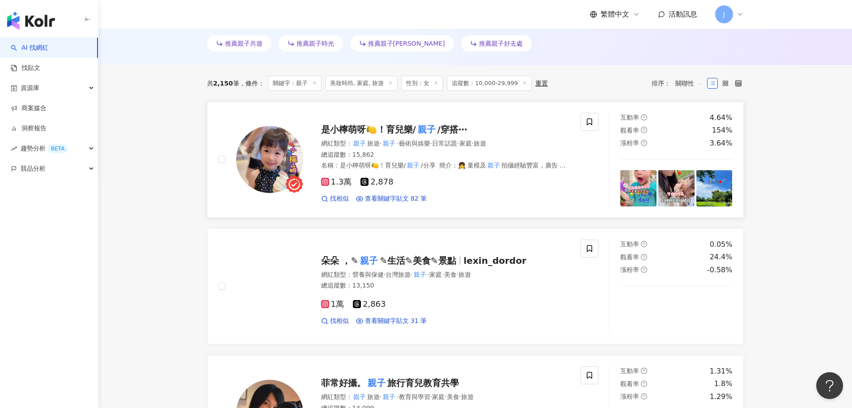
scroll to position [403, 0]
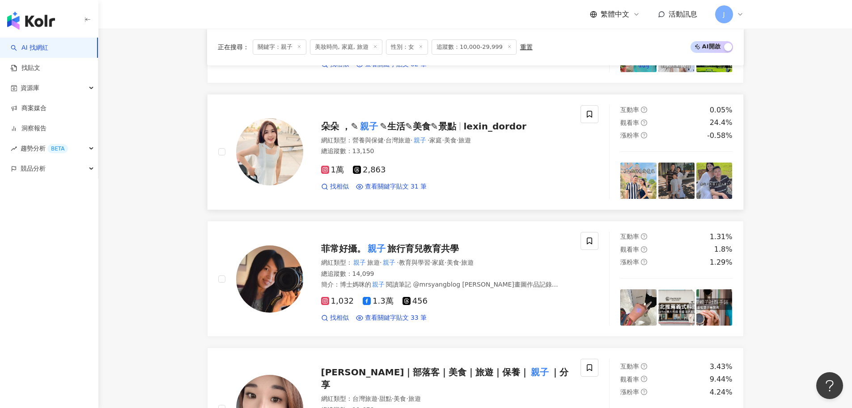
click at [472, 125] on span "lexin_dordor" at bounding box center [495, 126] width 63 height 11
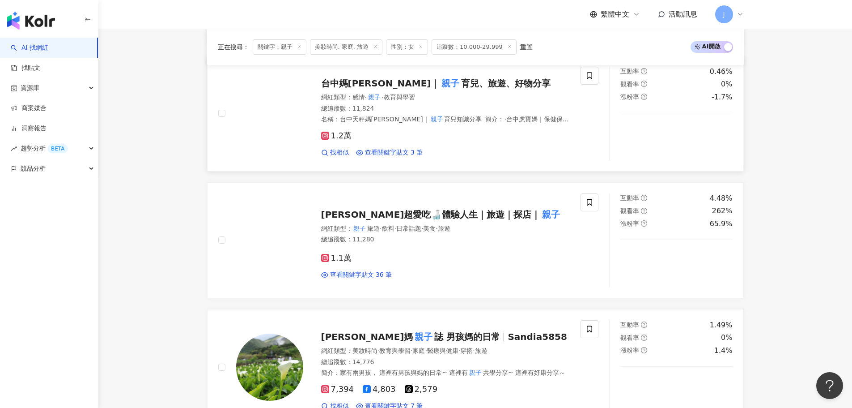
scroll to position [1029, 0]
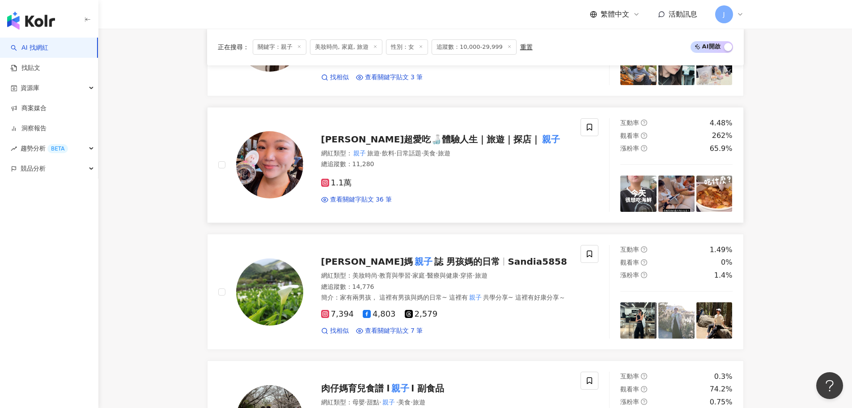
click at [426, 134] on span "Mimi超愛吃🍶體驗人生｜旅遊｜探店｜" at bounding box center [431, 139] width 220 height 11
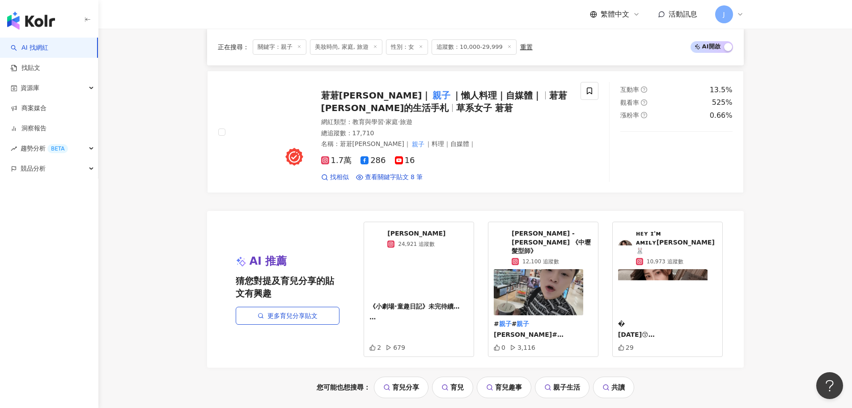
scroll to position [1700, 0]
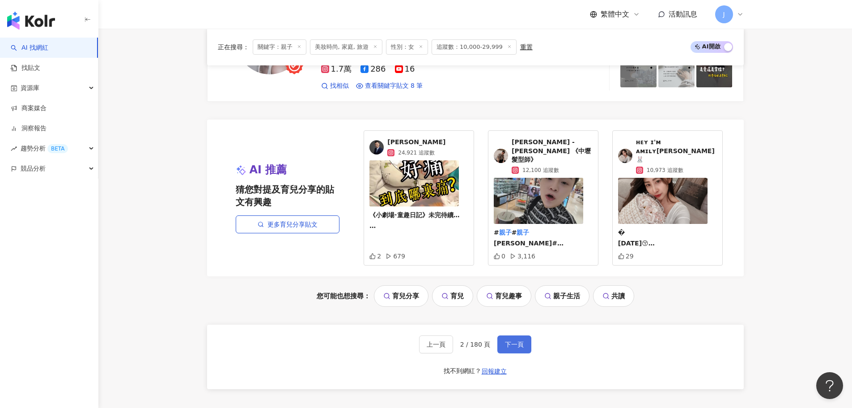
click at [518, 341] on span "下一頁" at bounding box center [514, 344] width 19 height 7
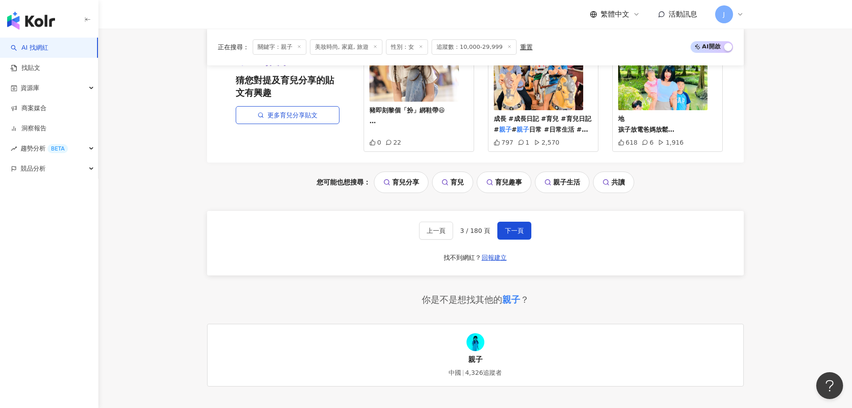
scroll to position [1980, 0]
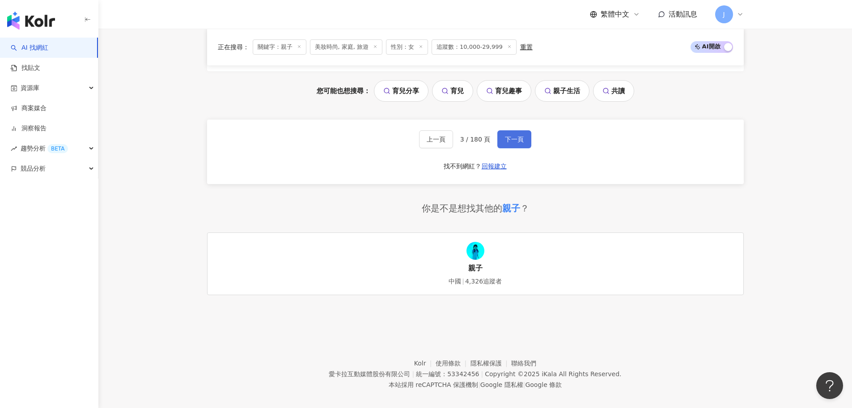
click at [511, 136] on span "下一頁" at bounding box center [514, 139] width 19 height 7
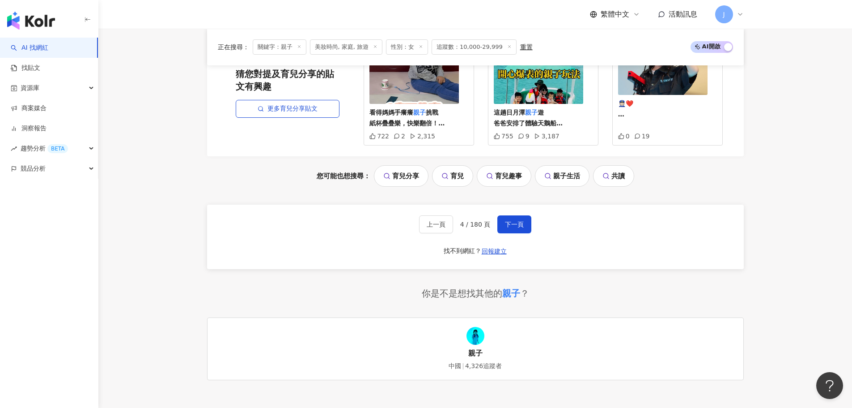
scroll to position [2054, 0]
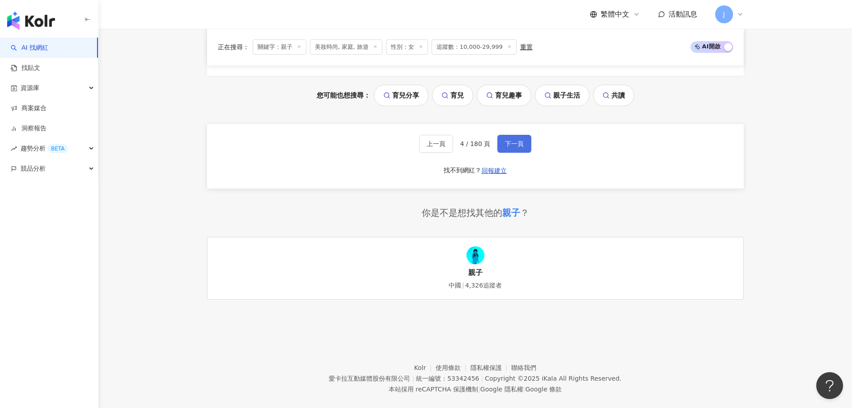
click at [508, 140] on span "下一頁" at bounding box center [514, 143] width 19 height 7
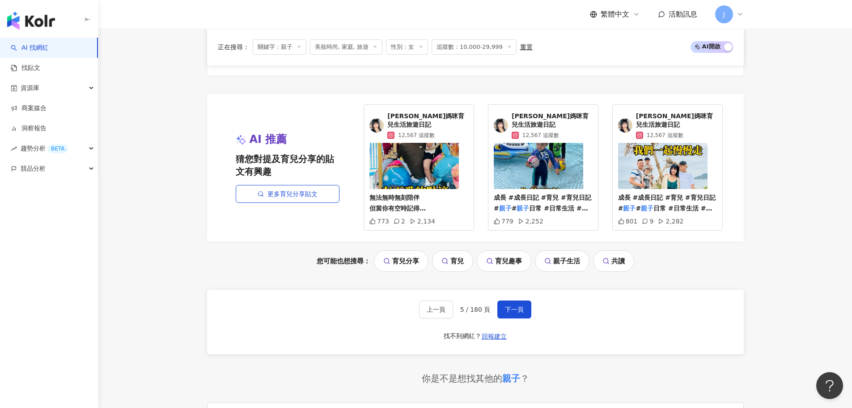
scroll to position [1940, 0]
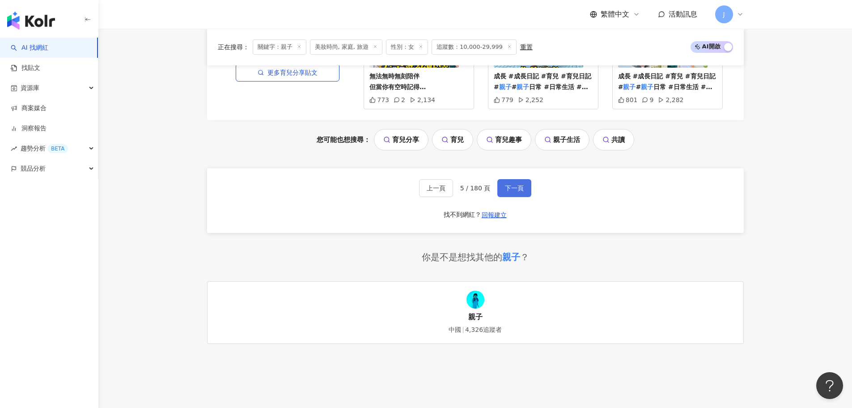
click at [518, 184] on span "下一頁" at bounding box center [514, 187] width 19 height 7
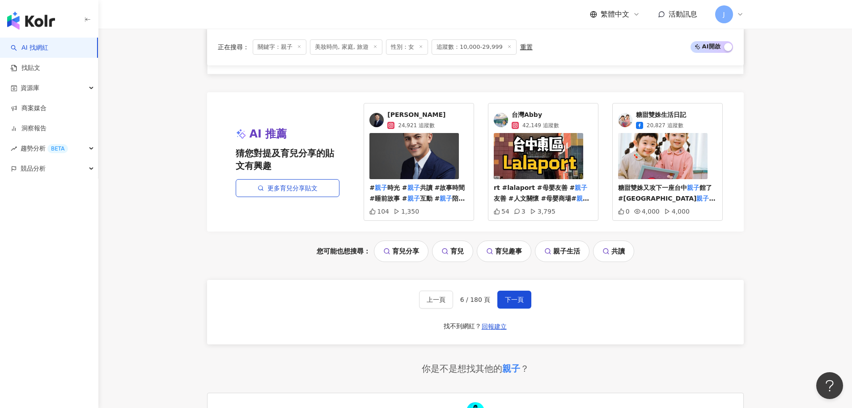
scroll to position [1748, 0]
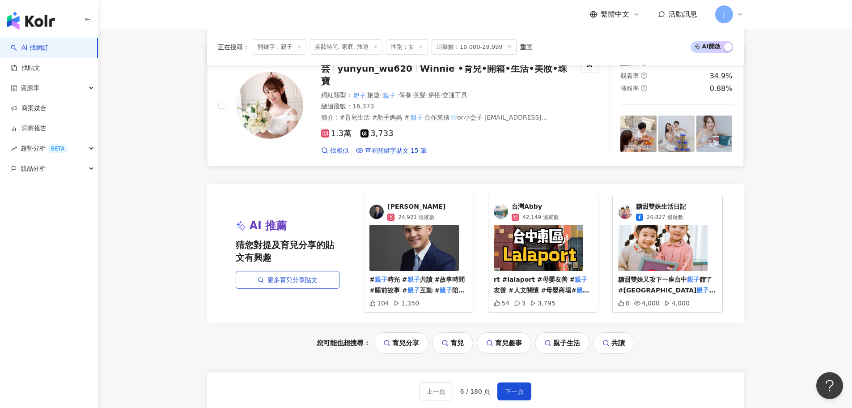
click at [405, 74] on span "yunyun_wu620" at bounding box center [379, 68] width 83 height 11
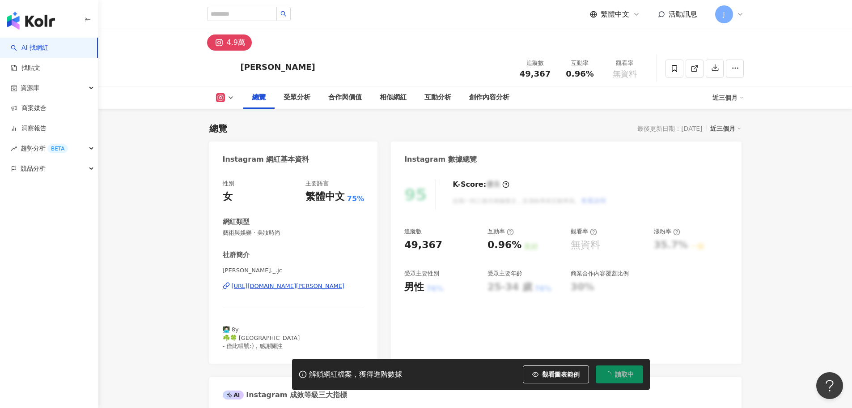
scroll to position [134, 0]
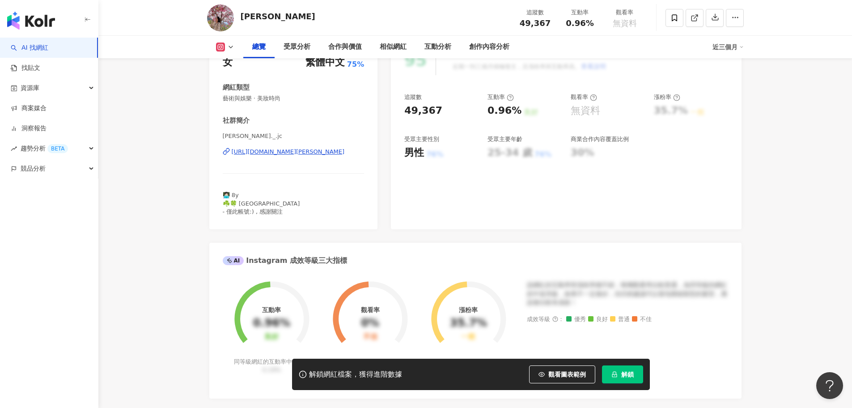
click at [303, 153] on div "https://www.instagram.com/jessie._.jc/" at bounding box center [288, 152] width 113 height 8
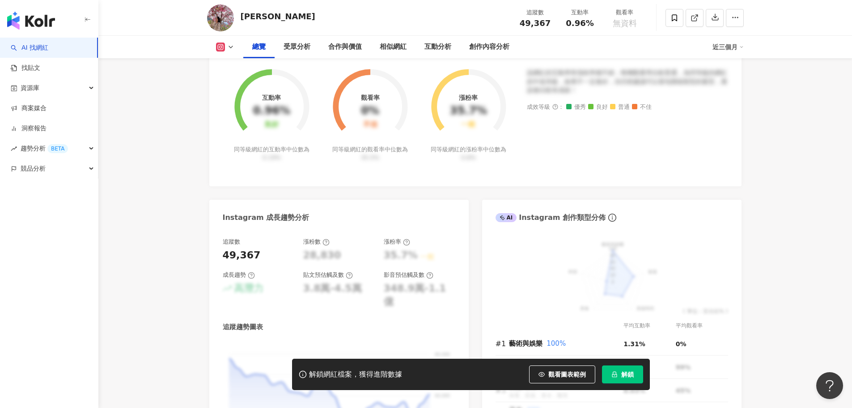
scroll to position [358, 0]
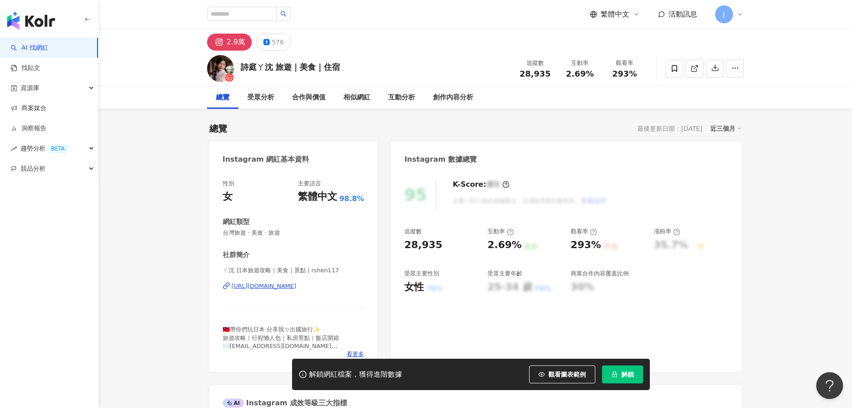
click at [292, 287] on div "https://www.instagram.com/rshen117/" at bounding box center [264, 286] width 65 height 8
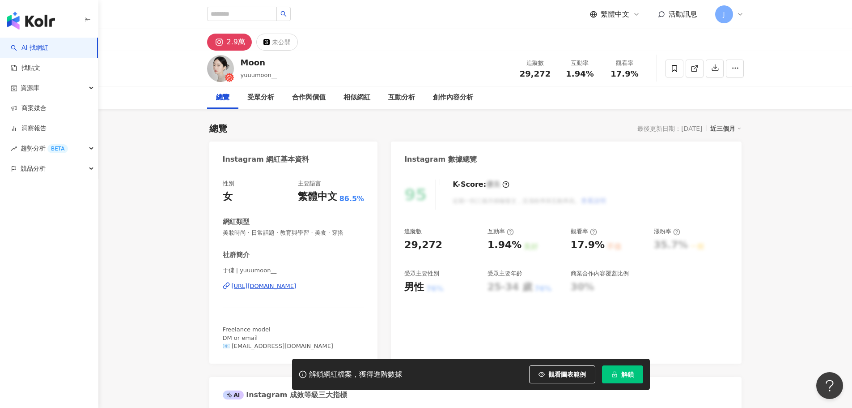
click at [283, 287] on div "https://www.instagram.com/yuuumoon__/" at bounding box center [264, 286] width 65 height 8
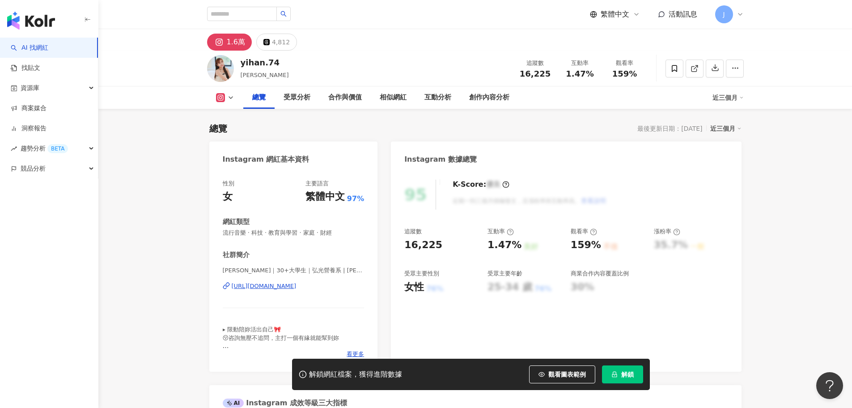
scroll to position [89, 0]
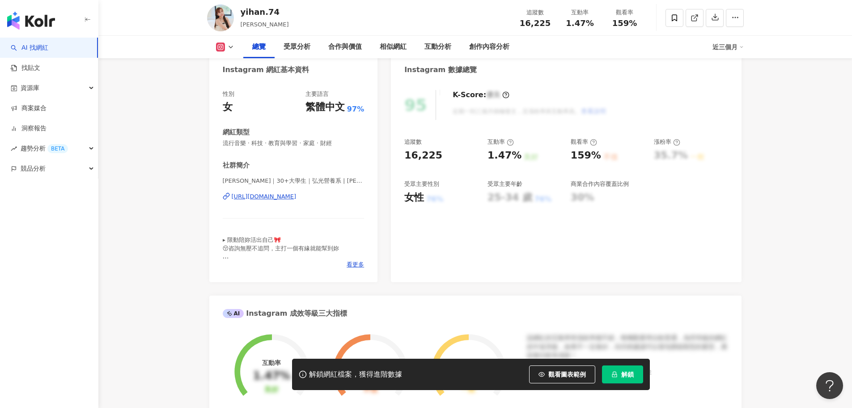
click at [281, 197] on div "https://www.instagram.com/yihan.74/" at bounding box center [264, 196] width 65 height 8
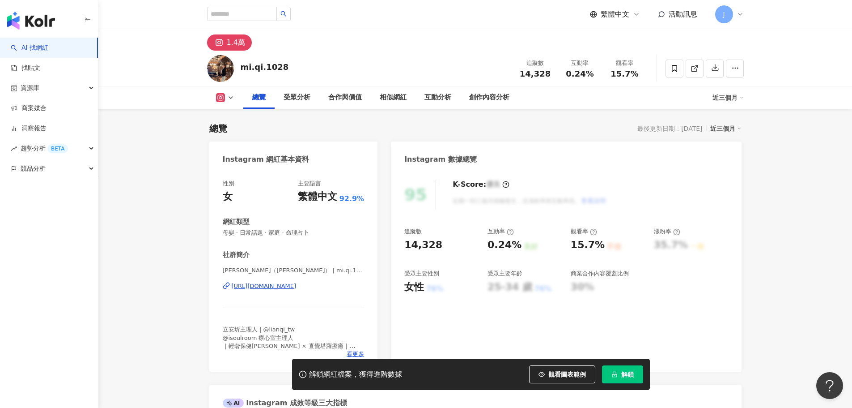
scroll to position [89, 0]
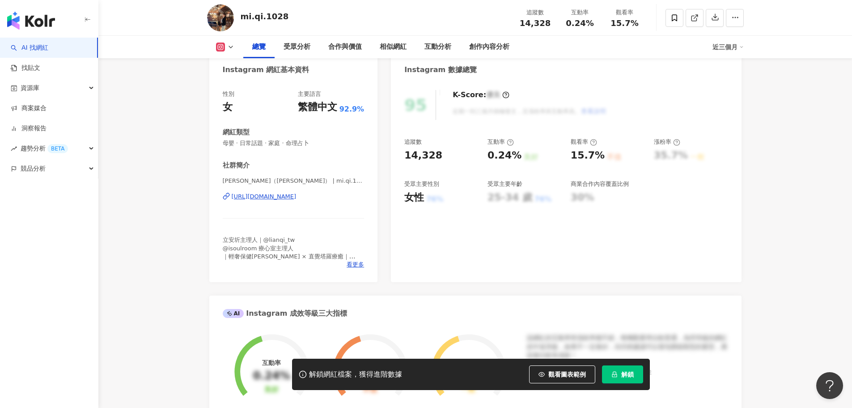
click at [297, 200] on div "https://www.instagram.com/mi.qi.1028/" at bounding box center [264, 196] width 65 height 8
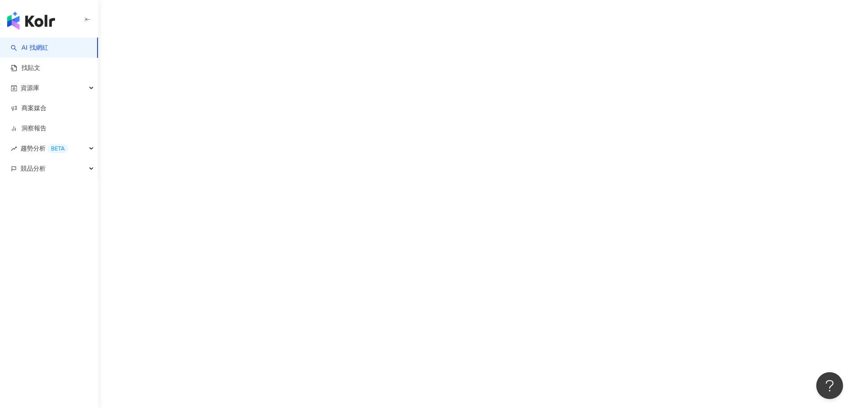
scroll to position [5, 0]
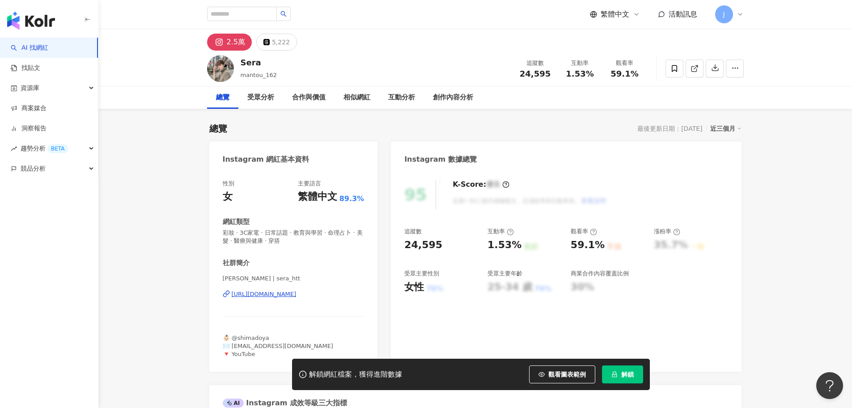
scroll to position [45, 0]
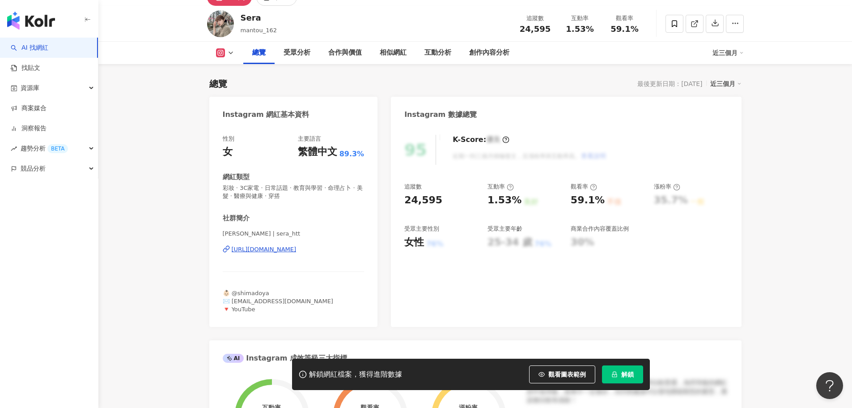
click at [297, 251] on div "[URL][DOMAIN_NAME]" at bounding box center [264, 249] width 65 height 8
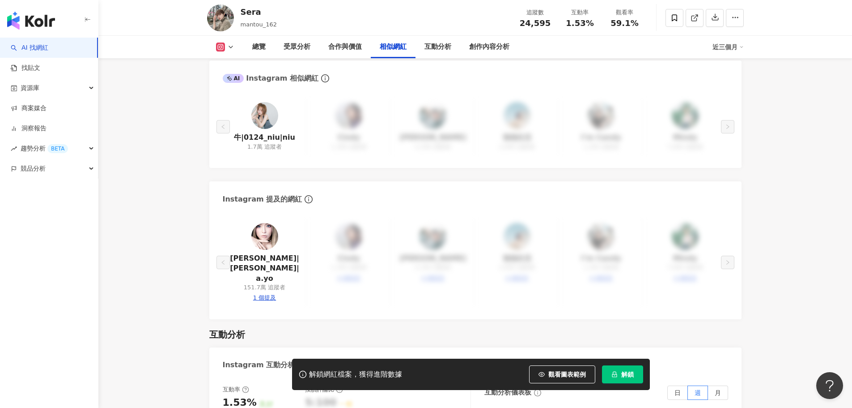
scroll to position [1477, 0]
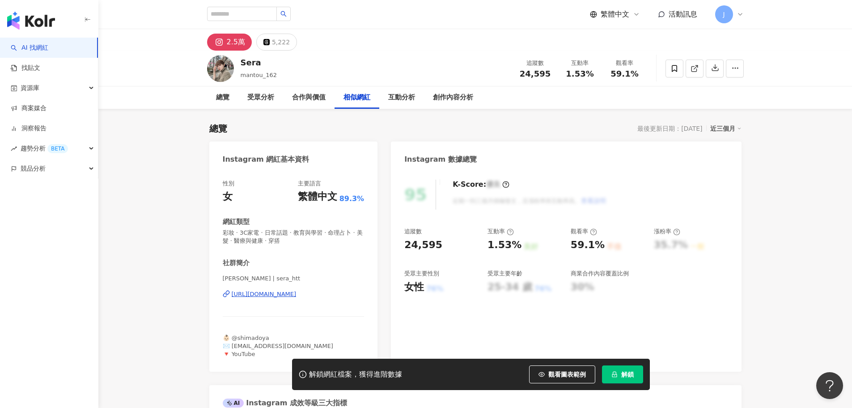
drag, startPoint x: 284, startPoint y: 298, endPoint x: 315, endPoint y: 275, distance: 38.7
click at [284, 298] on div "[URL][DOMAIN_NAME]" at bounding box center [264, 294] width 65 height 8
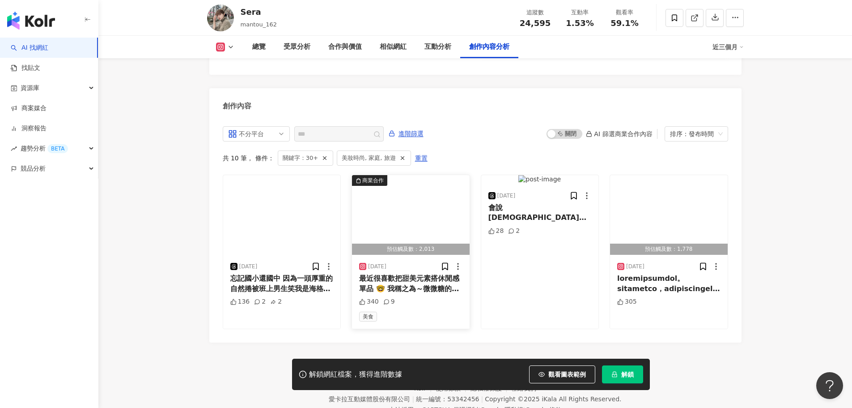
scroll to position [2730, 0]
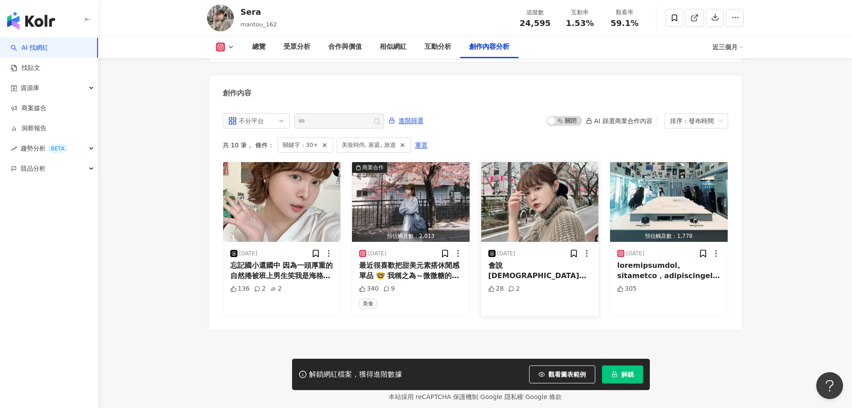
click at [544, 260] on div "會說[DEMOGRAPHIC_DATA]的人是不是都30歲了？" at bounding box center [540, 270] width 103 height 20
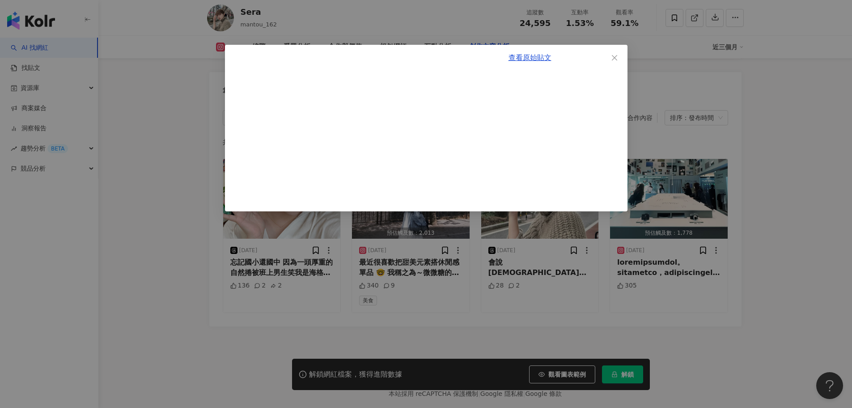
scroll to position [2734, 0]
click at [612, 59] on icon "close" at bounding box center [614, 57] width 7 height 7
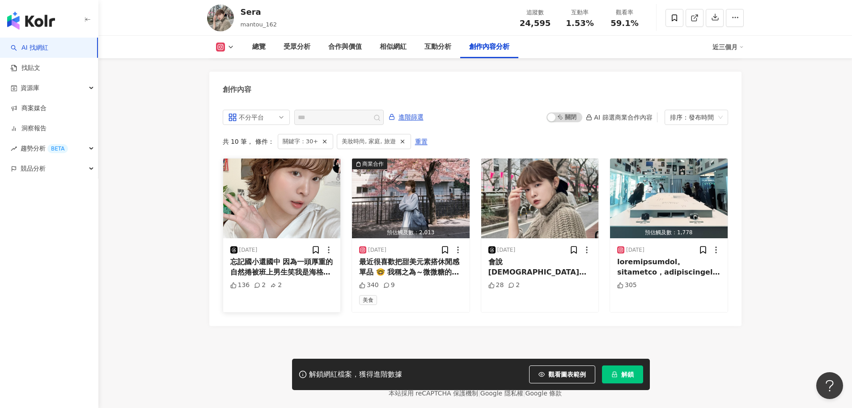
click at [294, 257] on span "忘記國小還國中 因為一頭厚重的自然捲被班上男生笑我是海格 （對就是哈利波特的那個海格） 當時年紀還小會感到在意 如今30歲的我超愛這頭很好造型的自然捲 💞 不…" at bounding box center [281, 301] width 103 height 89
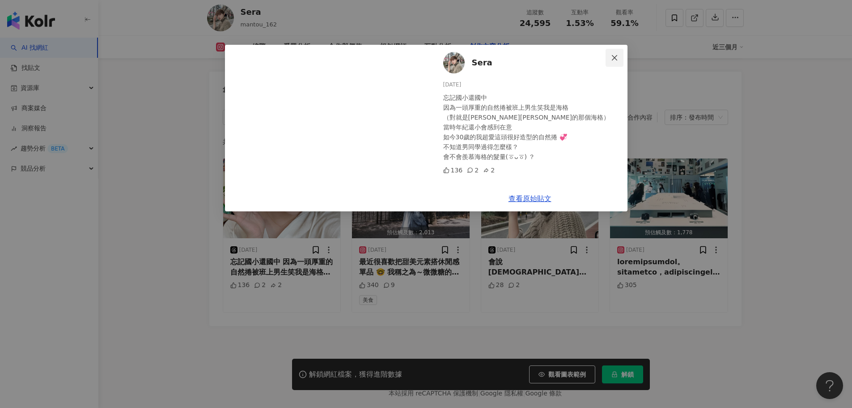
click at [611, 57] on icon "close" at bounding box center [614, 57] width 7 height 7
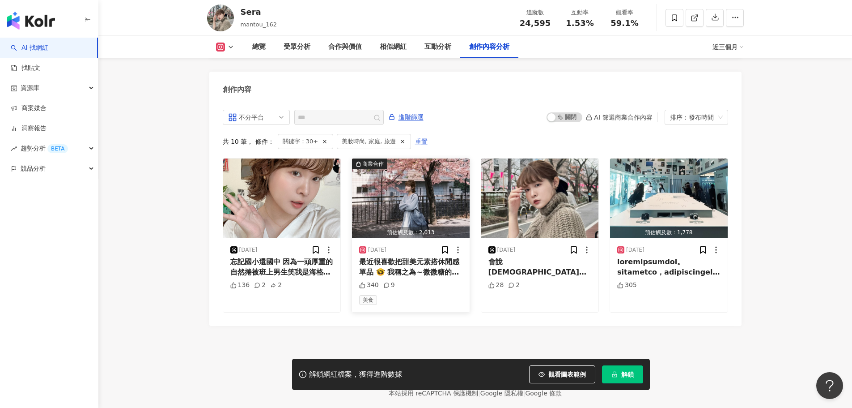
click at [432, 257] on span "最近很喜歡把甜美元素搭休閒感單品 🤓 我稱之為～微微糖的甜酷風格？ 好久沒有遇到讓我心動的蛋糕裙了 💕 這件是彈性收腰延伸不對稱布片 所以穿起來不會很澎、也完…" at bounding box center [410, 321] width 103 height 129
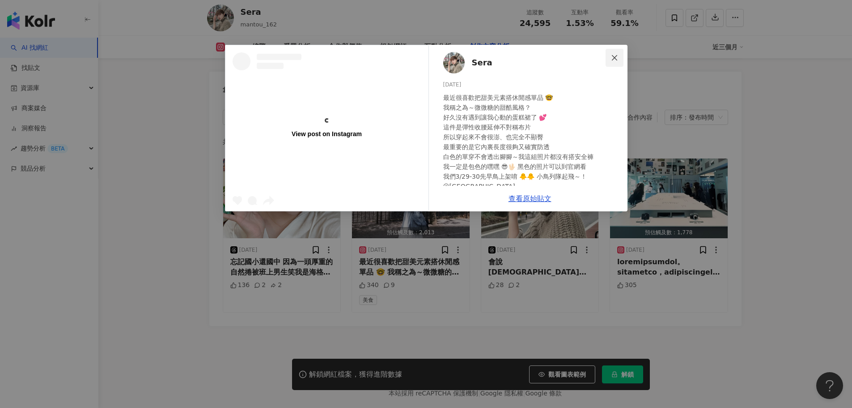
click at [613, 60] on icon "close" at bounding box center [614, 57] width 5 height 5
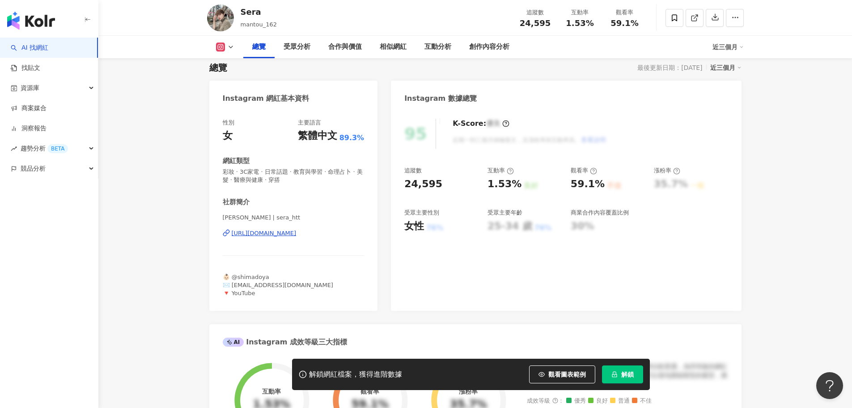
scroll to position [0, 0]
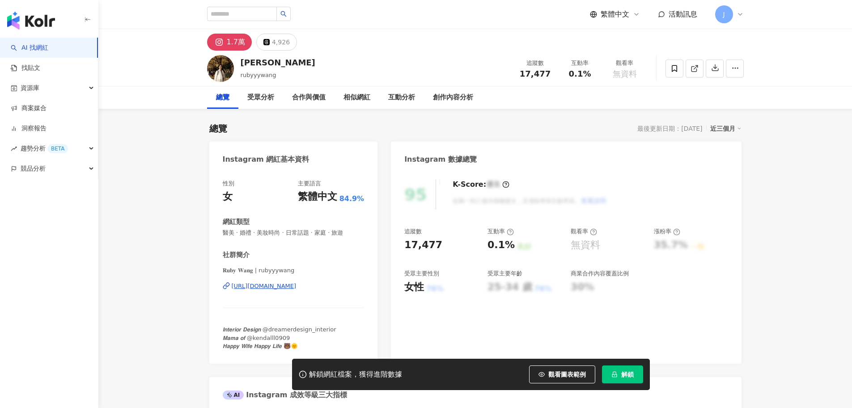
click at [318, 279] on div "𝐑𝐮𝐛𝐲 𝐖𝐚𝐧𝐠 | rubyyywang https://www.instagram.com/rubyyywang/" at bounding box center [294, 292] width 142 height 52
click at [297, 286] on div "https://www.instagram.com/rubyyywang/" at bounding box center [264, 286] width 65 height 8
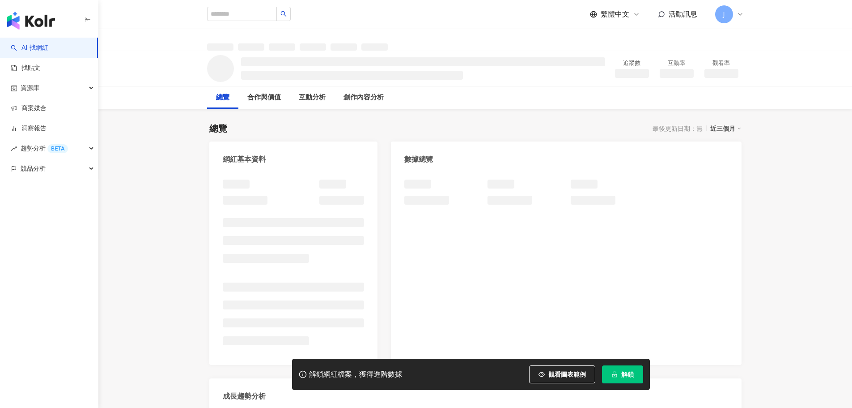
scroll to position [89, 0]
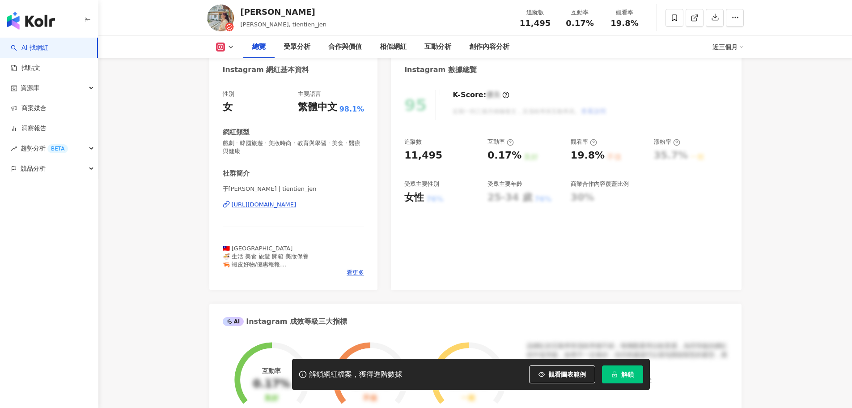
click at [297, 205] on div "https://www.instagram.com/tientien_jen/" at bounding box center [264, 204] width 65 height 8
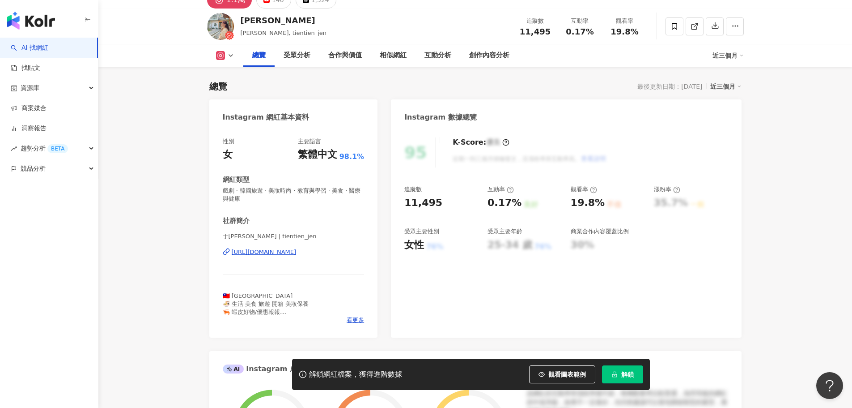
scroll to position [0, 0]
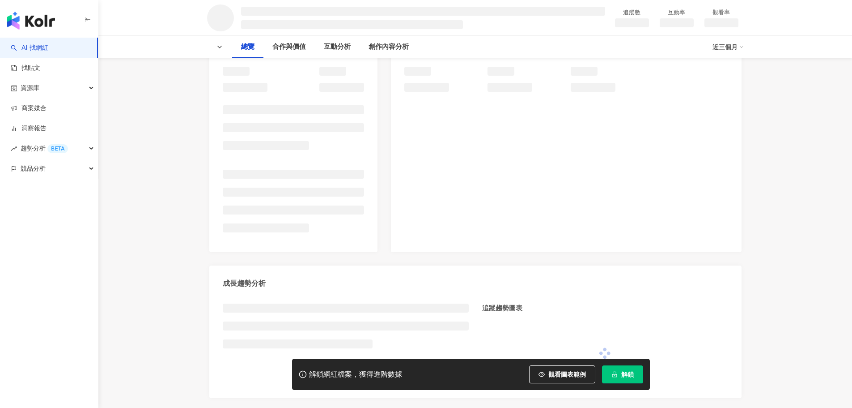
scroll to position [134, 0]
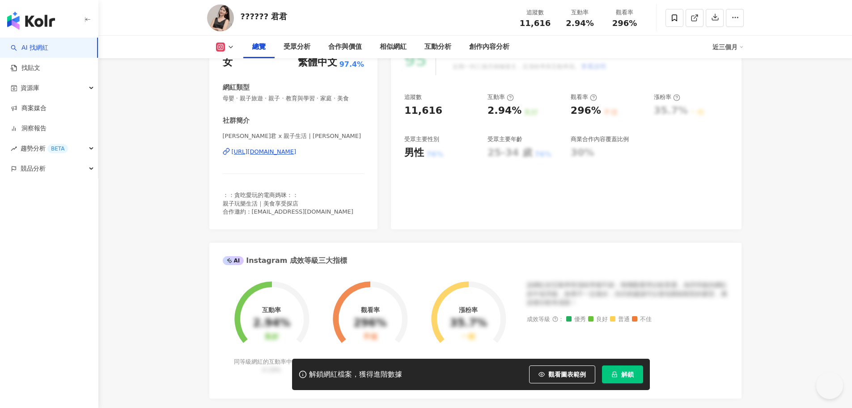
click at [297, 153] on div "[URL][DOMAIN_NAME]" at bounding box center [264, 152] width 65 height 8
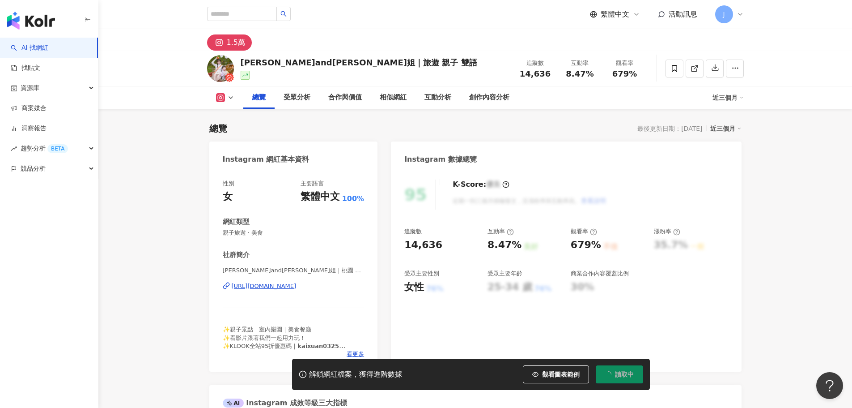
click at [287, 290] on div "[URL][DOMAIN_NAME]" at bounding box center [264, 286] width 65 height 8
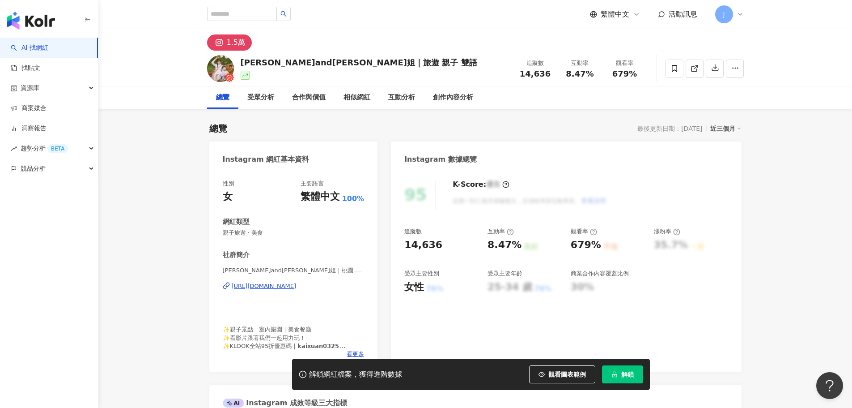
click at [297, 285] on div "[URL][DOMAIN_NAME]" at bounding box center [264, 286] width 65 height 8
click at [297, 287] on div "https://www.instagram.com/kaixuan_0325/" at bounding box center [264, 286] width 65 height 8
click at [317, 293] on div "玹玹and玹姐｜桃園 台北 親子旅遊 | kaixuan_0325 https://www.instagram.com/kaixuan_0325/" at bounding box center [294, 292] width 142 height 52
click at [297, 289] on div "https://www.instagram.com/kaixuan_0325/" at bounding box center [264, 286] width 65 height 8
drag, startPoint x: 221, startPoint y: 285, endPoint x: 370, endPoint y: 287, distance: 149.5
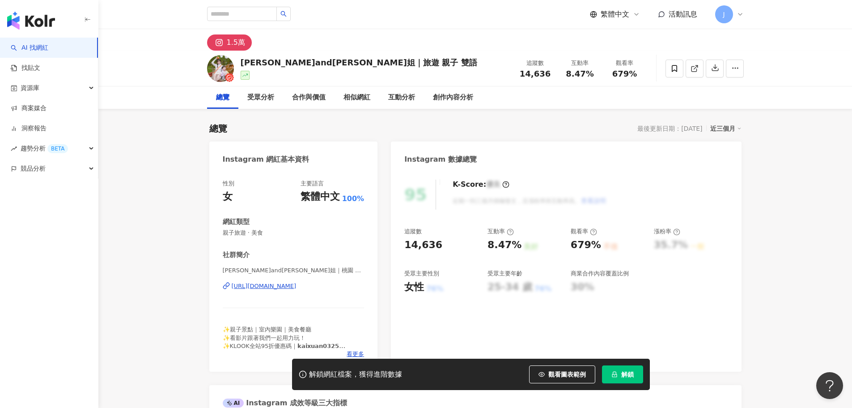
click at [370, 287] on div "性別 女 主要語言 繁體中文 100% 網紅類型 親子旅遊 · 美食 社群簡介 玹玹and玹姐｜桃園 台北 親子旅遊 | kaixuan_0325 https…" at bounding box center [293, 270] width 169 height 201
copy div "https://www.instagram.com/kaixuan_0325/"
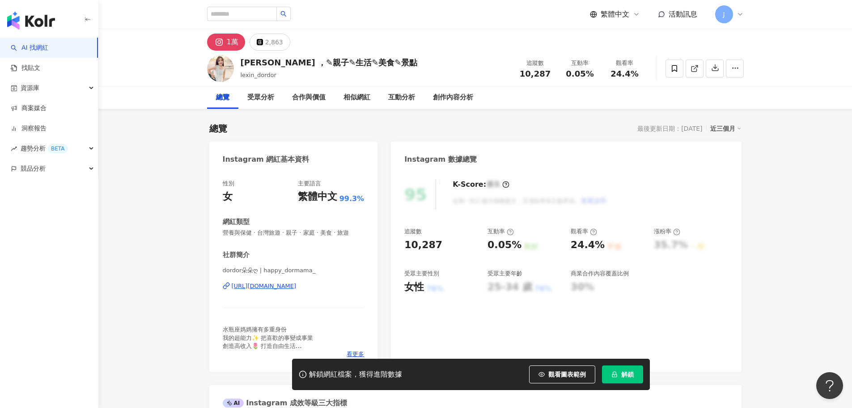
click at [297, 285] on div "https://www.instagram.com/happy_dormama_/" at bounding box center [264, 286] width 65 height 8
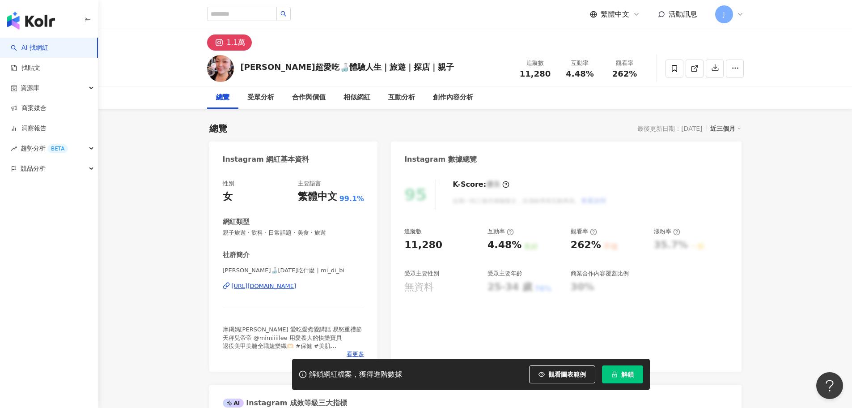
click at [311, 291] on div "[PERSON_NAME]🍶[DATE]吃什麼 | mi_di_bi [URL][DOMAIN_NAME]" at bounding box center [294, 292] width 142 height 52
click at [297, 288] on div "https://www.instagram.com/mi_di_bi/" at bounding box center [264, 286] width 65 height 8
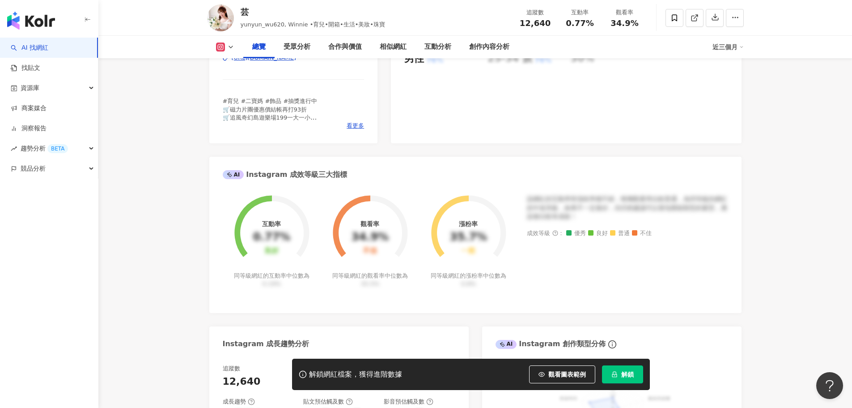
scroll to position [179, 0]
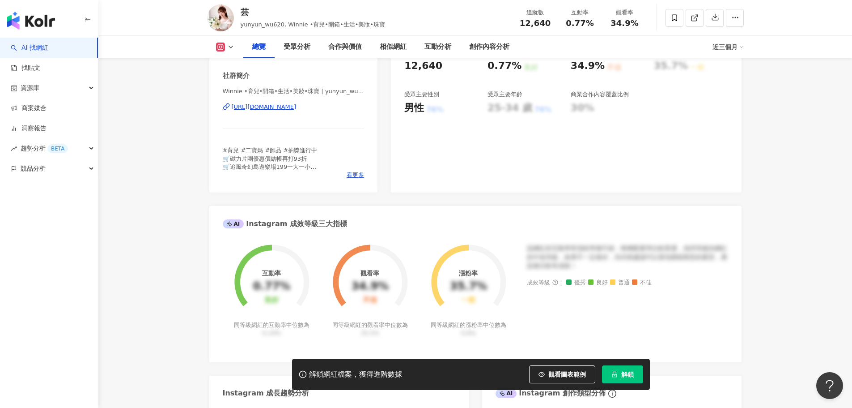
click at [297, 111] on div "https://www.instagram.com/yunyun_wu620/" at bounding box center [264, 107] width 65 height 8
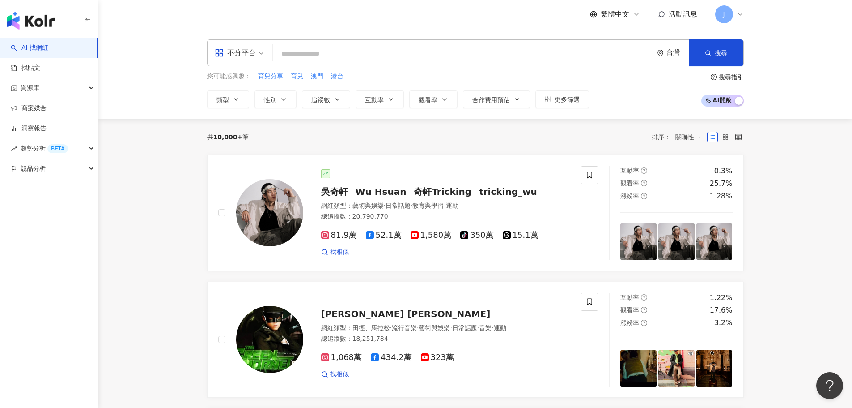
click at [344, 48] on input "search" at bounding box center [463, 53] width 373 height 17
type input "*"
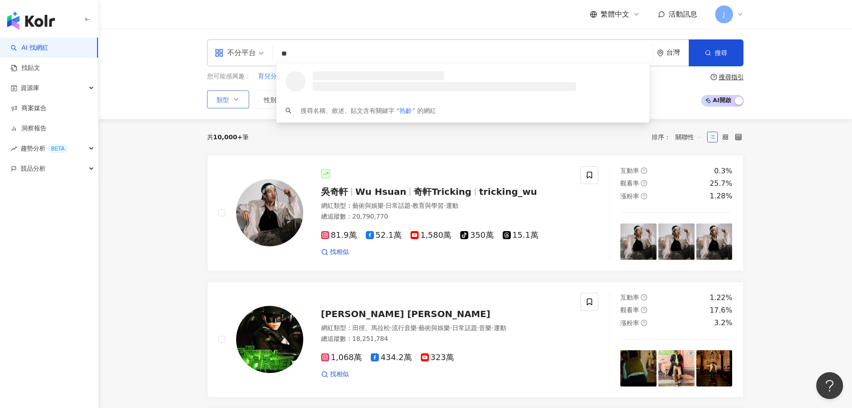
type input "**"
click at [234, 107] on button "類型" at bounding box center [228, 99] width 42 height 18
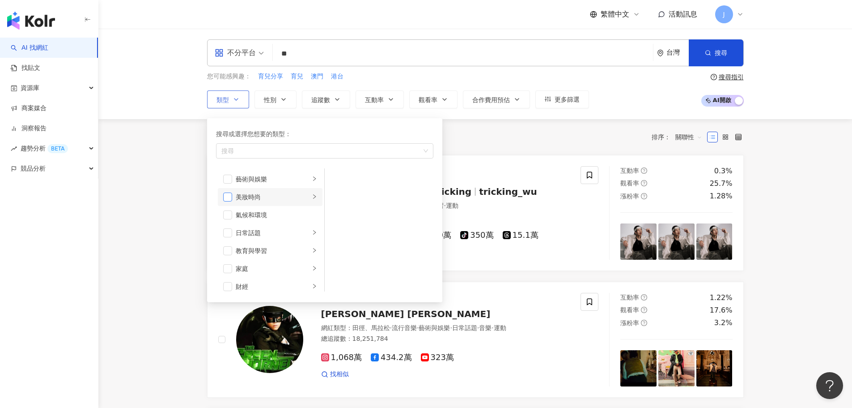
click at [230, 198] on span "button" at bounding box center [227, 196] width 9 height 9
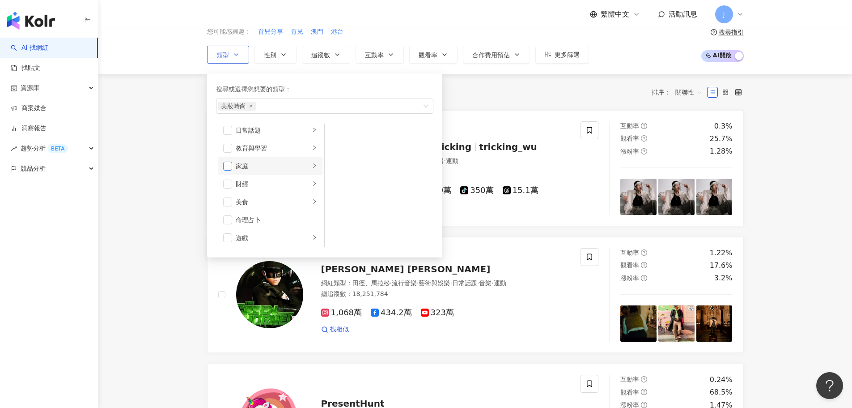
scroll to position [42, 0]
click at [230, 183] on span "button" at bounding box center [227, 182] width 9 height 9
click at [313, 180] on icon "right" at bounding box center [314, 181] width 3 height 4
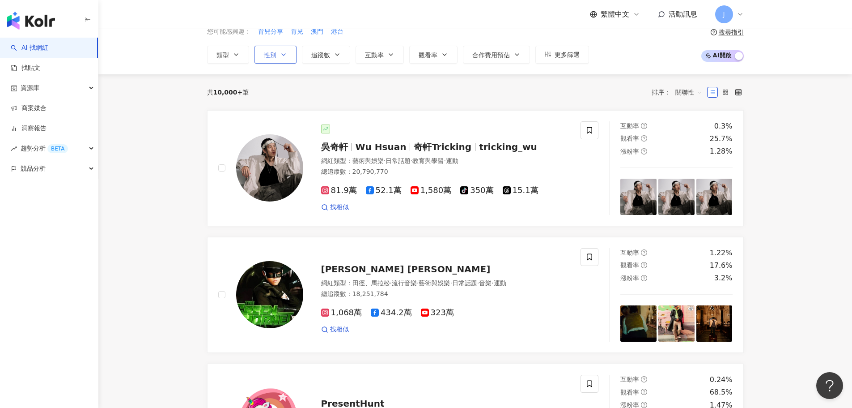
click at [278, 57] on button "性別" at bounding box center [276, 55] width 42 height 18
click at [289, 111] on label "女" at bounding box center [277, 108] width 27 height 10
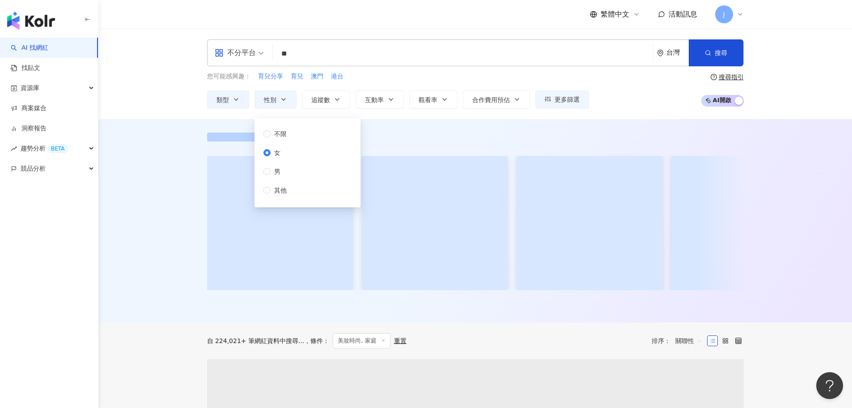
click at [323, 53] on input "**" at bounding box center [463, 53] width 373 height 17
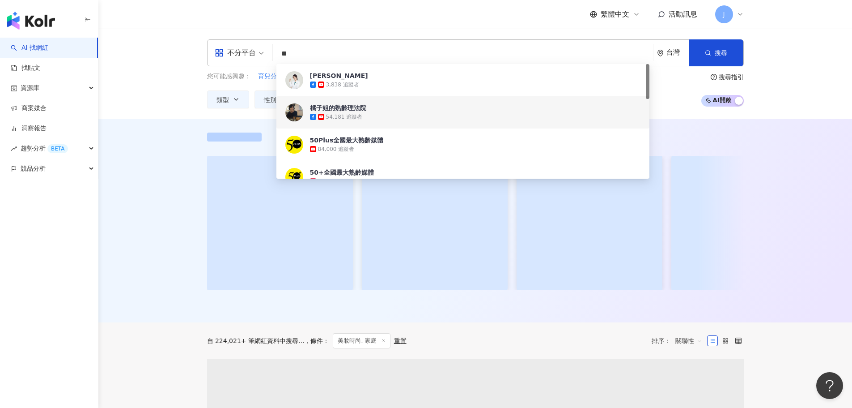
click at [183, 128] on div "對您有幫助嗎？" at bounding box center [475, 220] width 754 height 203
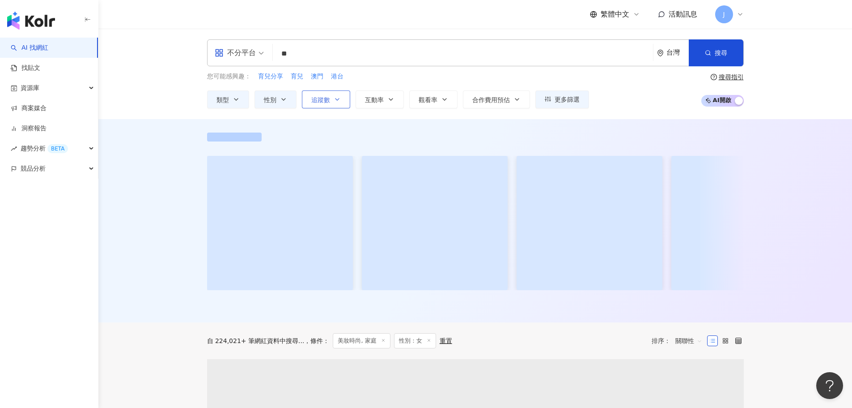
click at [337, 97] on icon "button" at bounding box center [337, 99] width 7 height 7
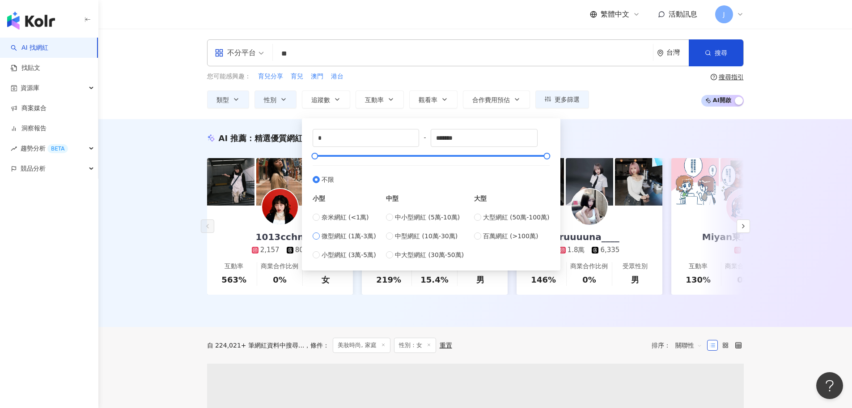
click at [338, 236] on span "微型網紅 (1萬-3萬)" at bounding box center [349, 236] width 55 height 10
type input "*****"
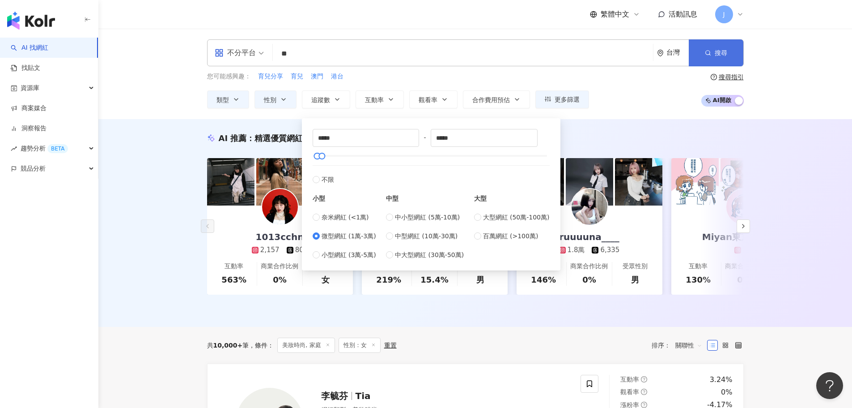
click at [712, 47] on button "搜尋" at bounding box center [716, 52] width 55 height 27
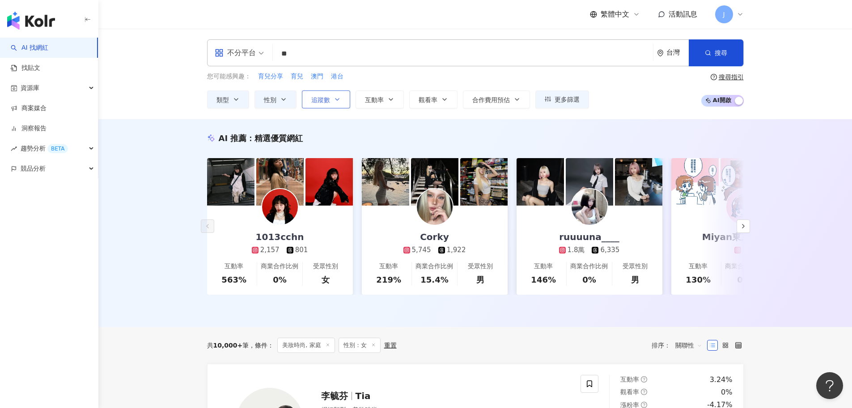
click at [337, 102] on icon "button" at bounding box center [337, 99] width 7 height 7
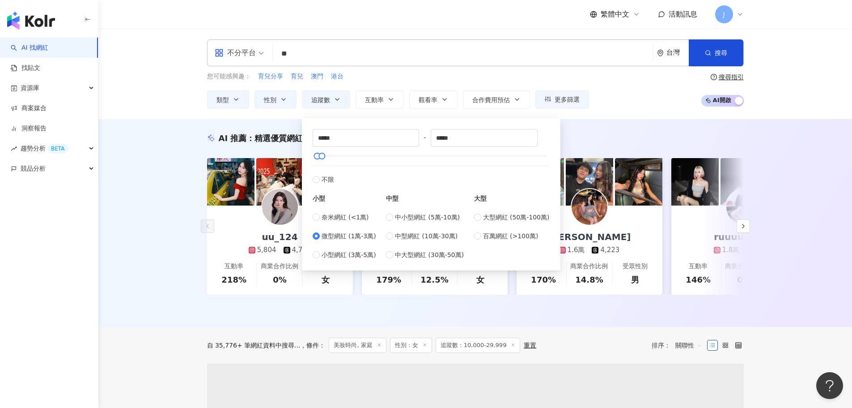
click at [343, 233] on span "微型網紅 (1萬-3萬)" at bounding box center [349, 236] width 55 height 10
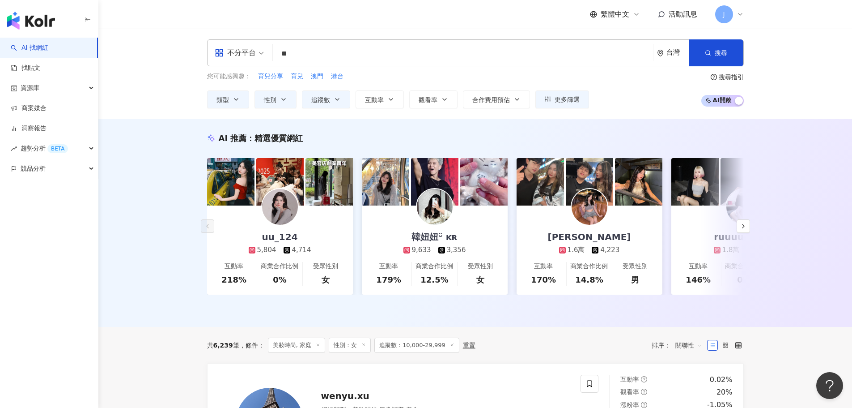
click at [667, 97] on div "您可能感興趣： 育兒分享 育兒 澳門 港台 類型 性別 追蹤數 互動率 觀看率 合作費用預估 更多篩選 不限 女 男 其他 ***** - ***** 不限 …" at bounding box center [475, 90] width 537 height 37
click at [716, 50] on span "搜尋" at bounding box center [721, 52] width 13 height 7
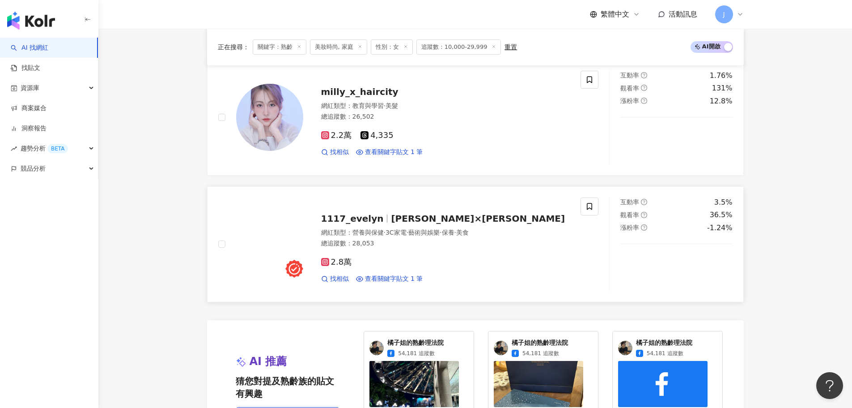
scroll to position [1865, 0]
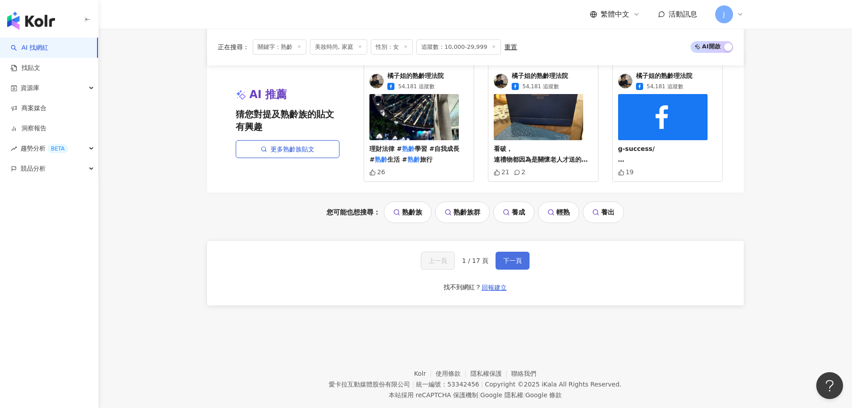
click at [510, 257] on span "下一頁" at bounding box center [512, 260] width 19 height 7
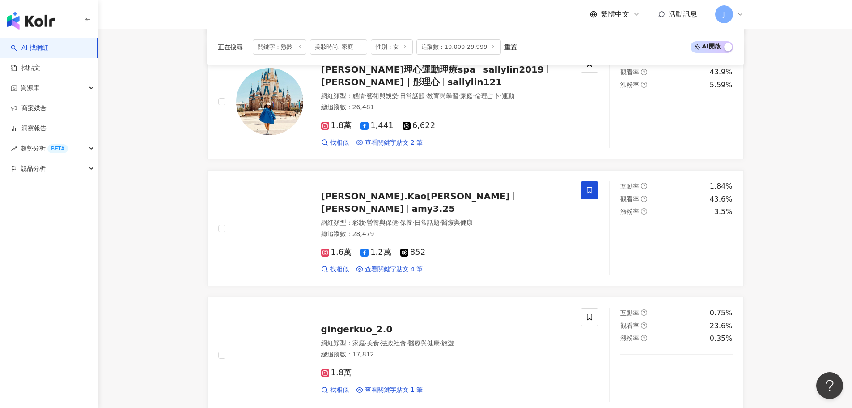
scroll to position [850, 0]
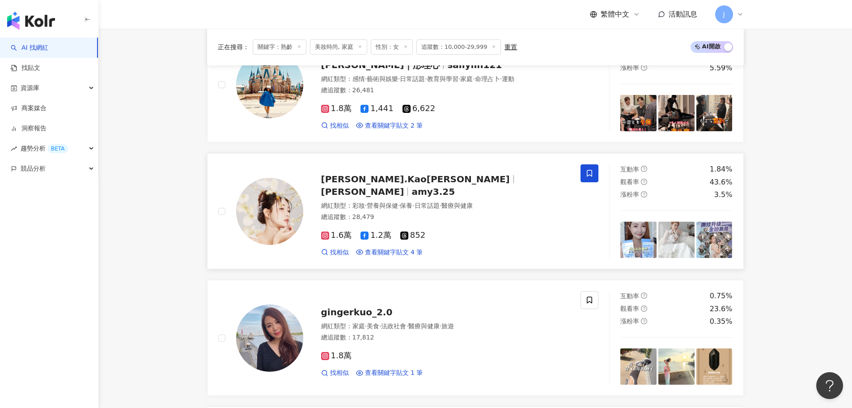
click at [405, 186] on span "Amy Kao" at bounding box center [362, 191] width 83 height 11
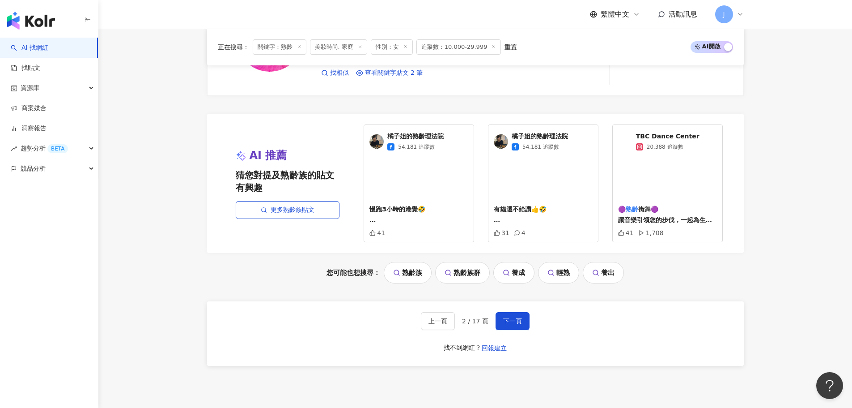
scroll to position [1790, 0]
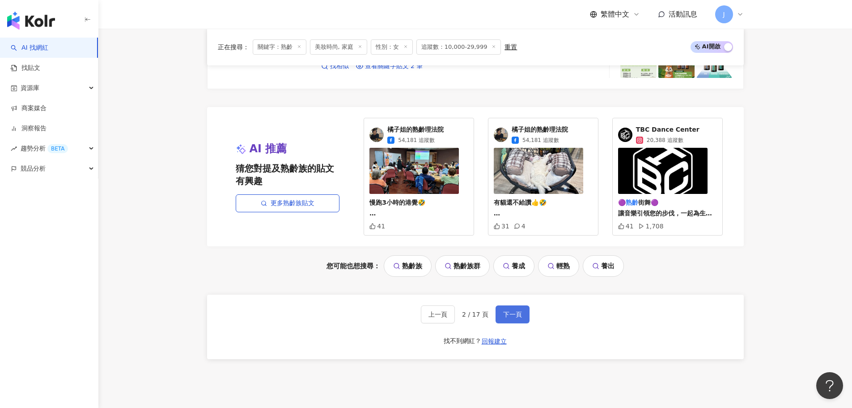
click at [515, 316] on span "下一頁" at bounding box center [512, 314] width 19 height 7
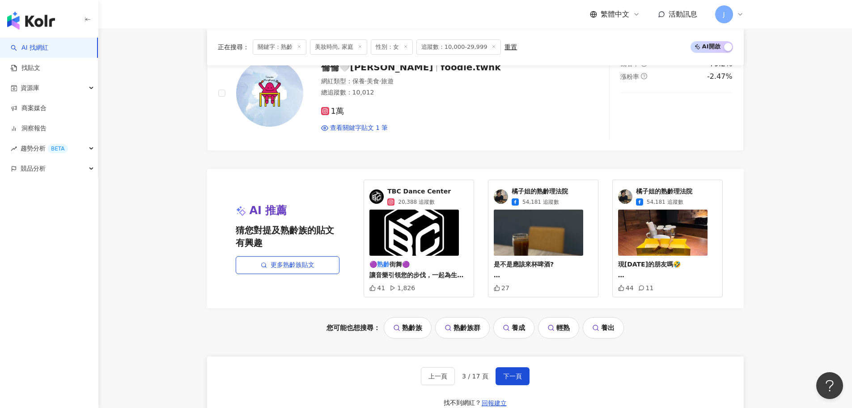
scroll to position [1863, 0]
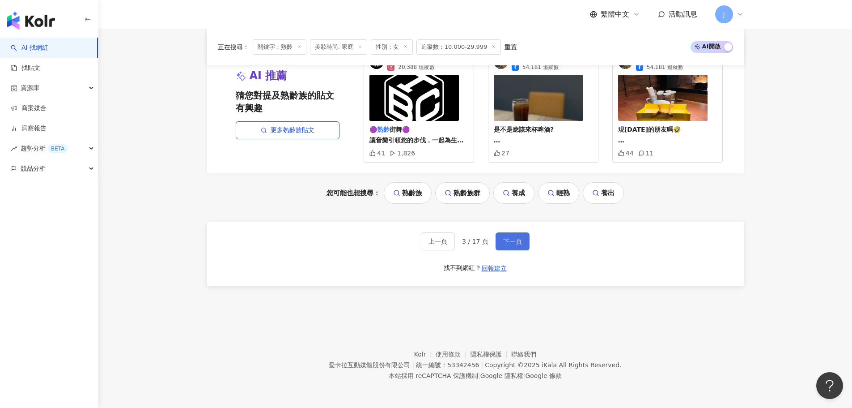
click at [511, 242] on span "下一頁" at bounding box center [512, 241] width 19 height 7
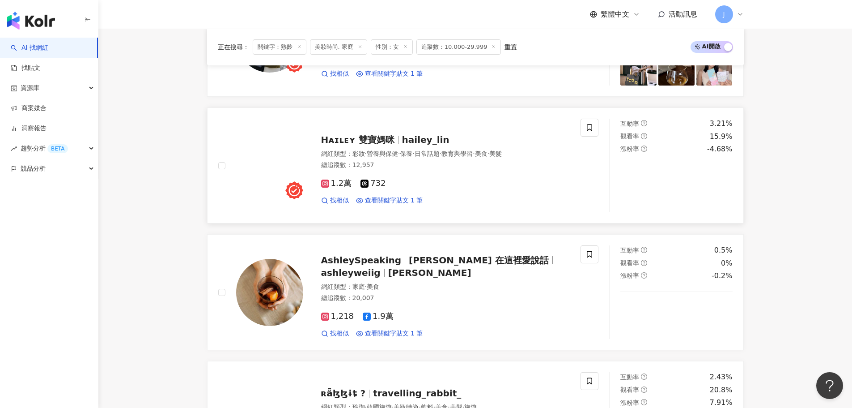
scroll to position [1147, 0]
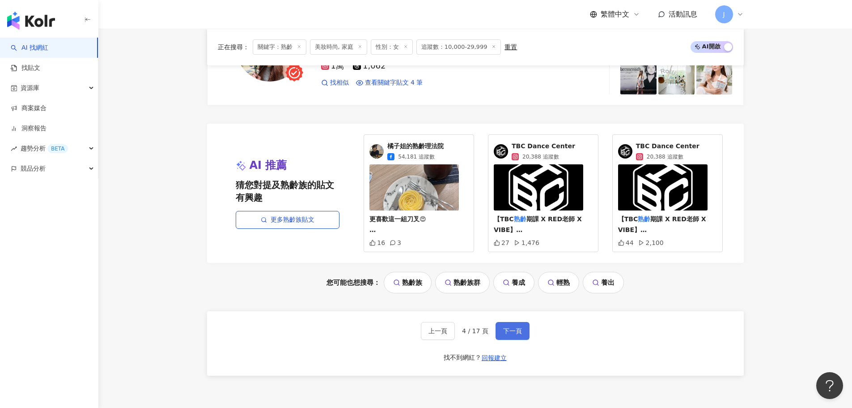
click at [525, 332] on button "下一頁" at bounding box center [513, 331] width 34 height 18
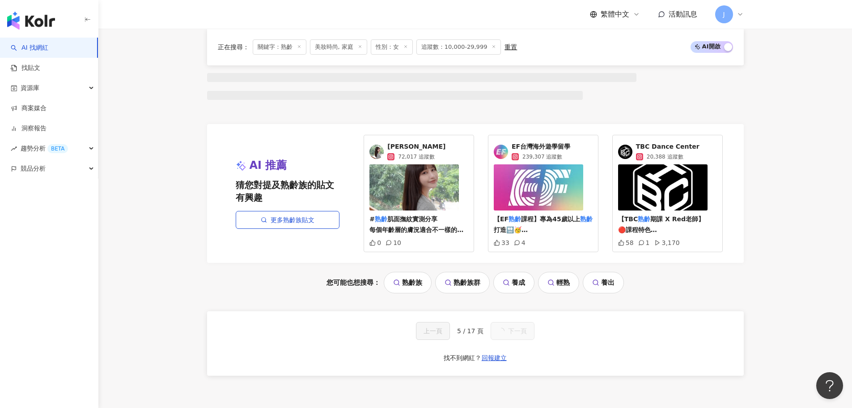
scroll to position [1773, 0]
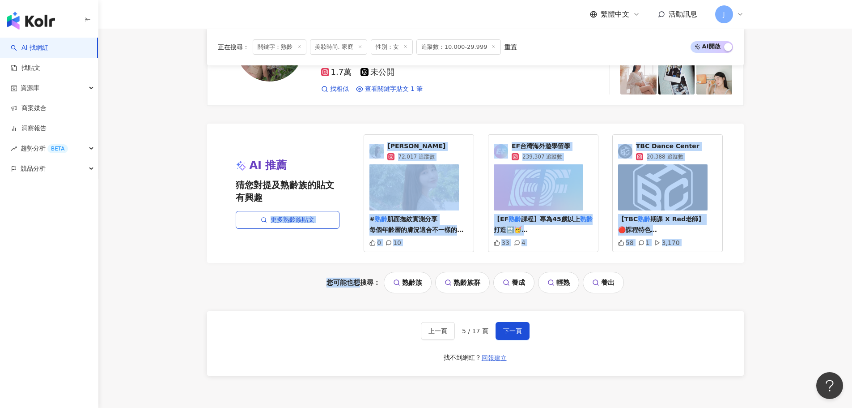
drag, startPoint x: 308, startPoint y: 217, endPoint x: 481, endPoint y: 361, distance: 224.7
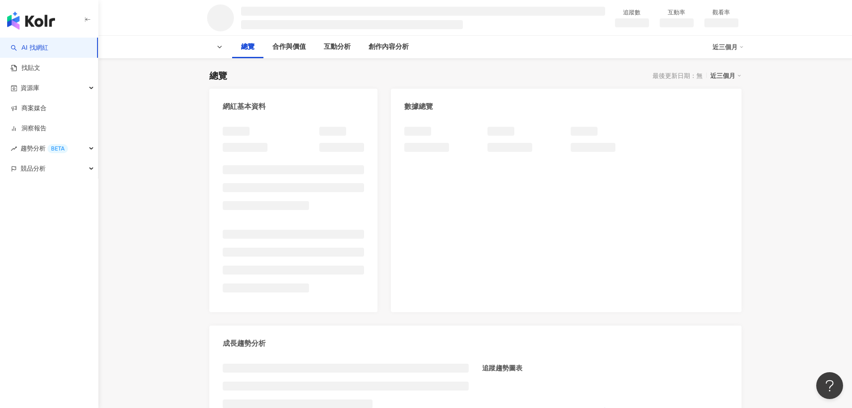
scroll to position [89, 0]
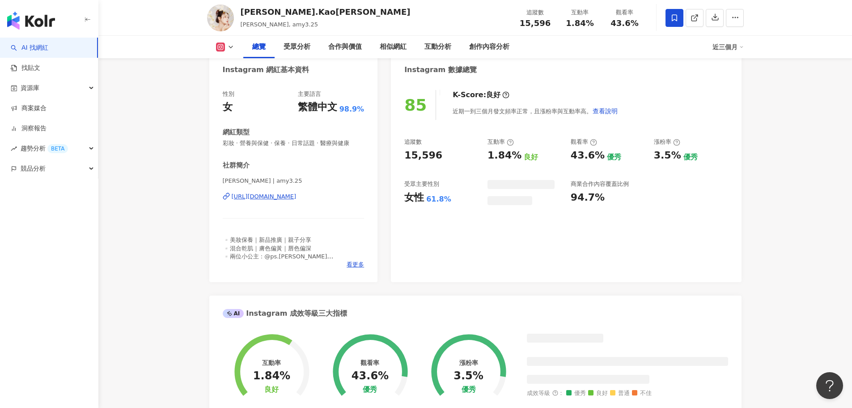
click at [297, 197] on div "[URL][DOMAIN_NAME]" at bounding box center [264, 196] width 65 height 8
